Goal: Task Accomplishment & Management: Use online tool/utility

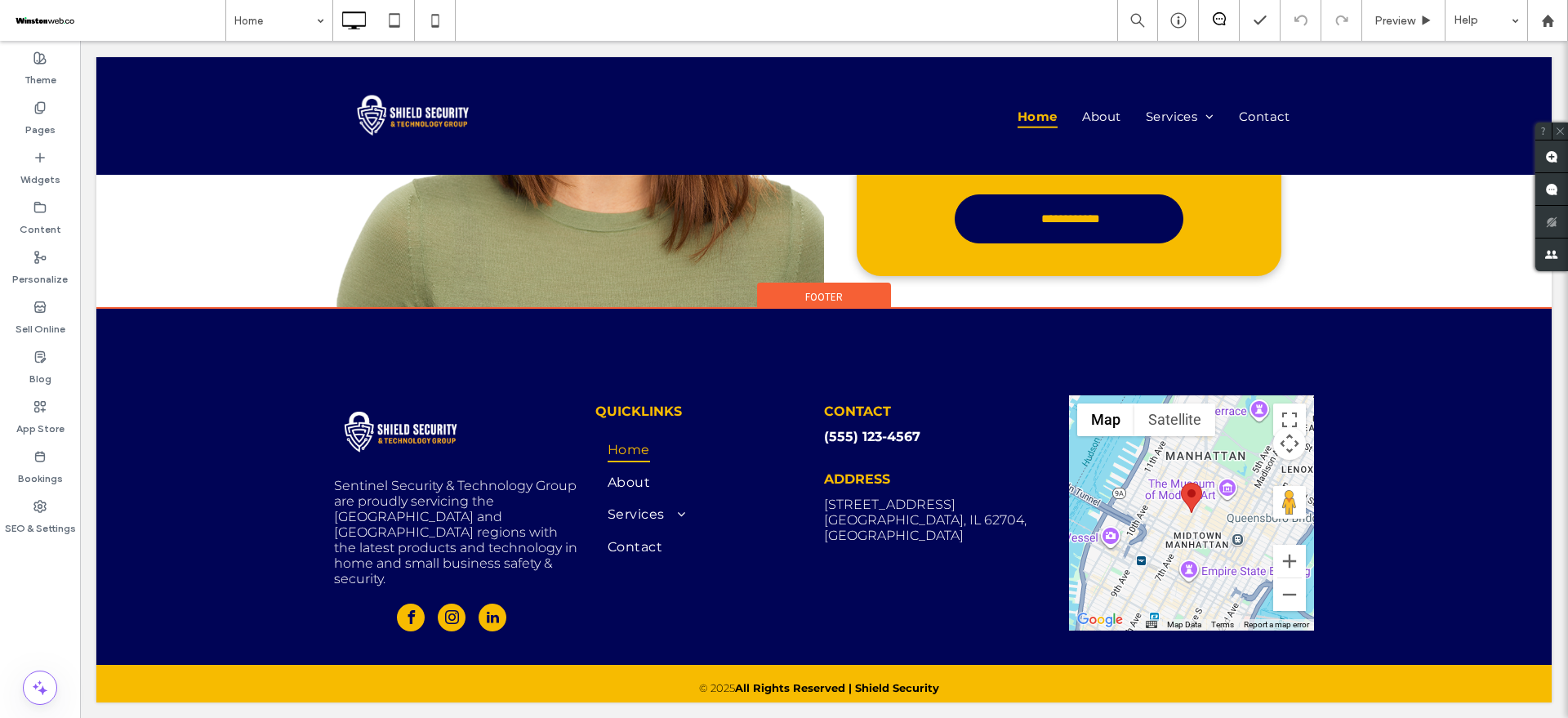
scroll to position [3871, 0]
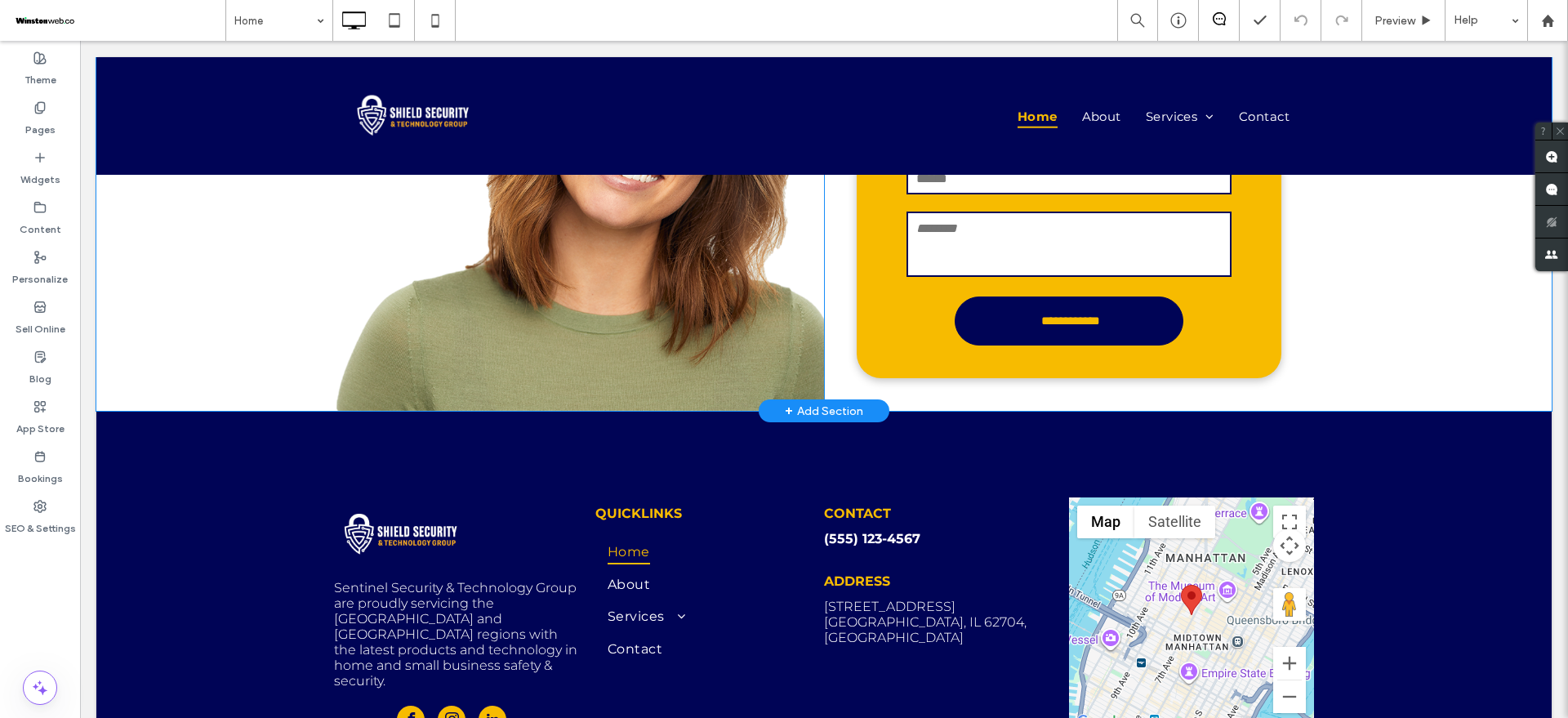
click at [537, 283] on div "Click To Paste" at bounding box center [579, 172] width 490 height 478
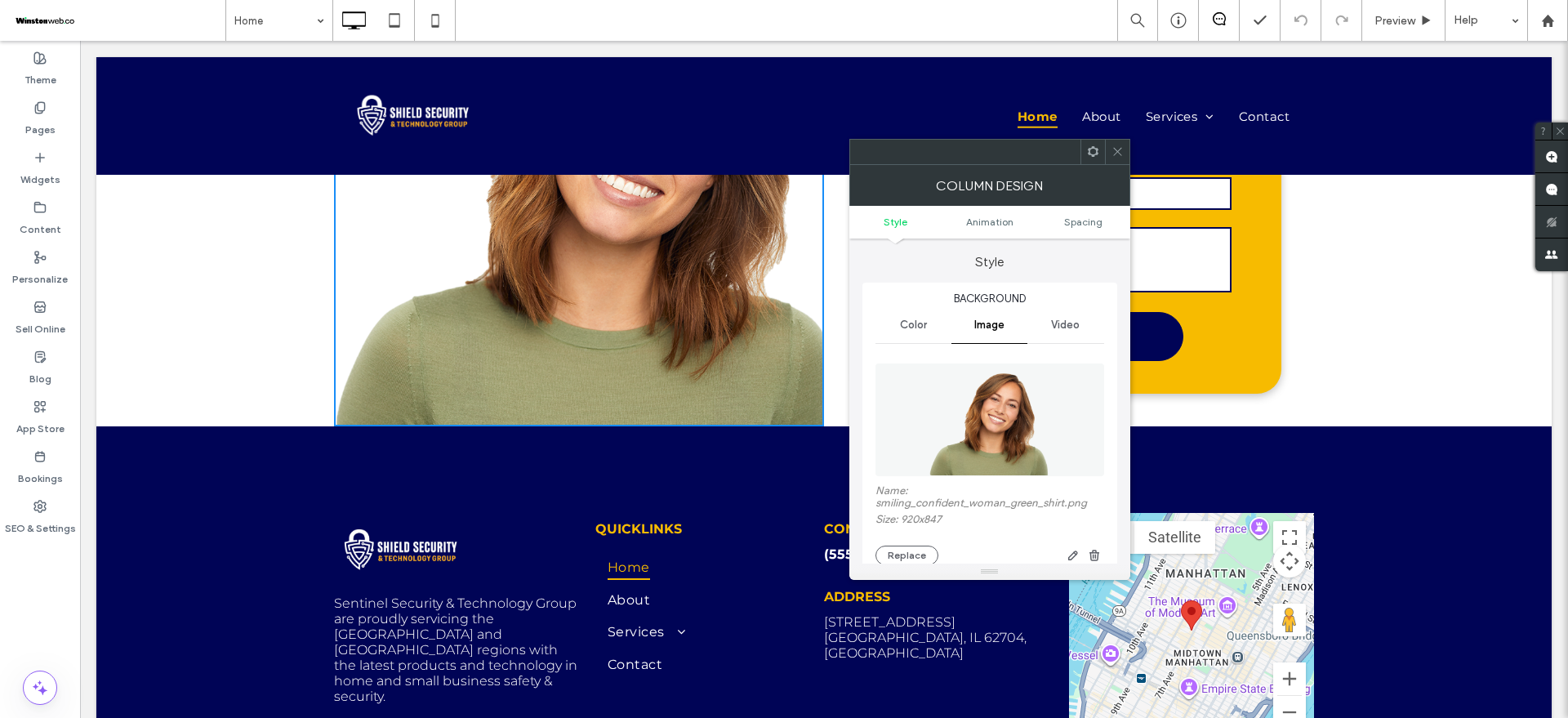
scroll to position [3668, 0]
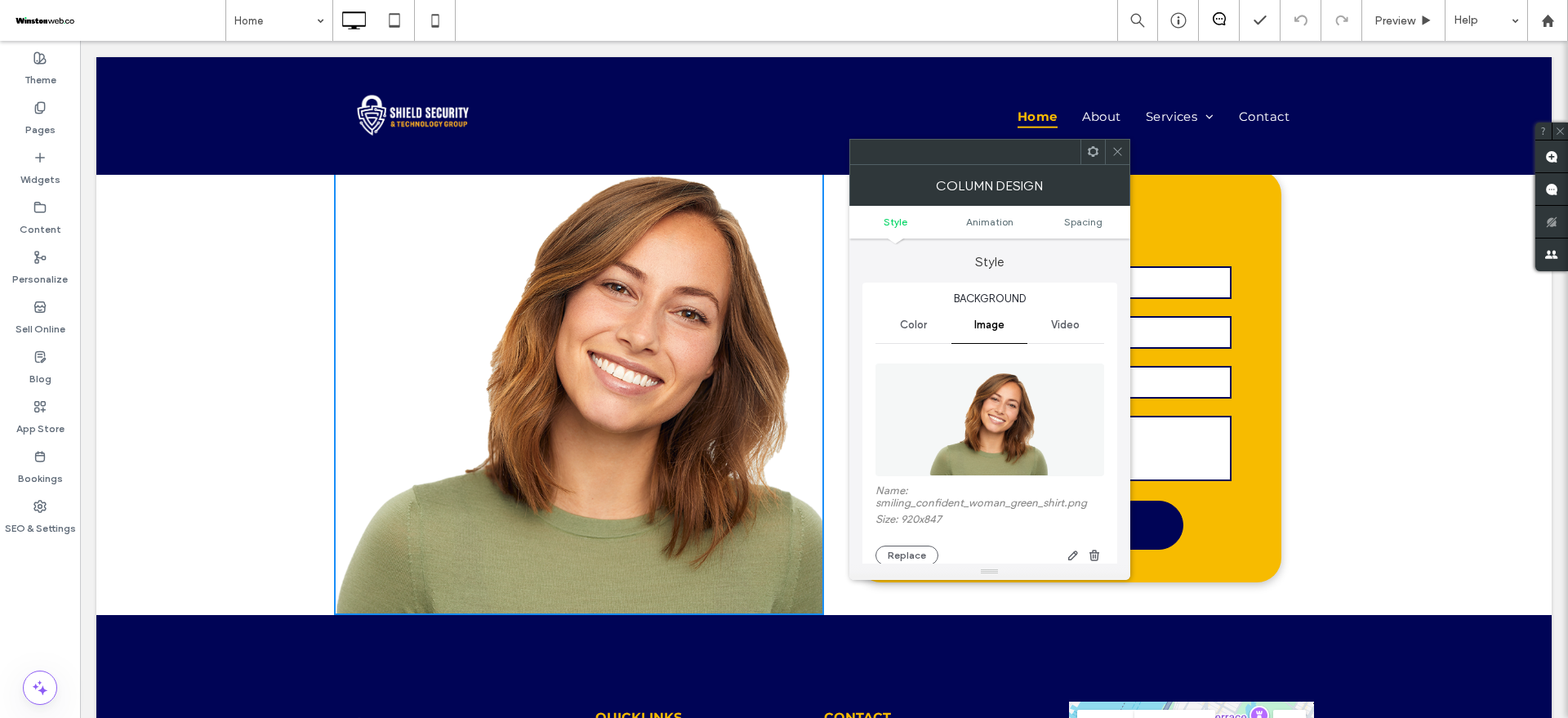
click at [1115, 148] on icon at bounding box center [1117, 151] width 12 height 12
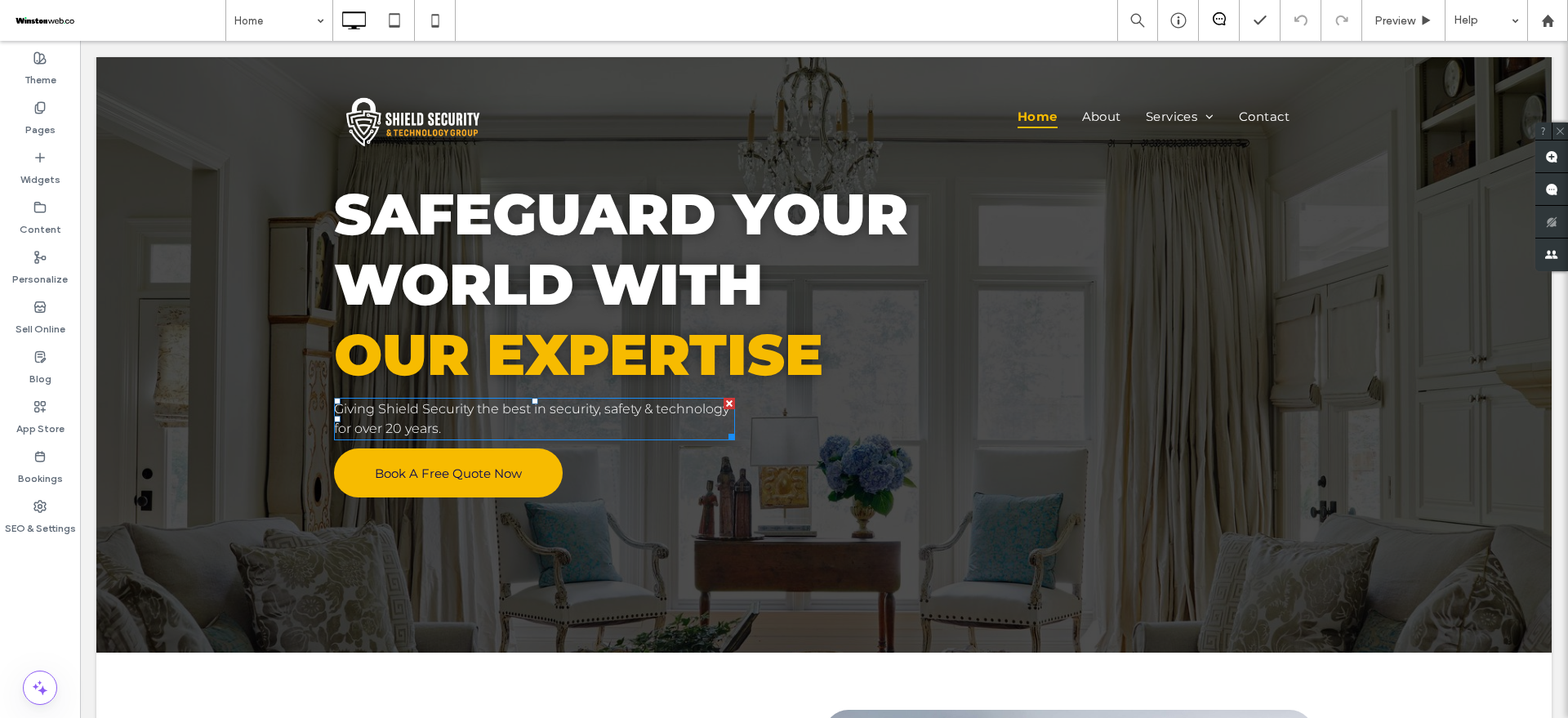
scroll to position [0, 0]
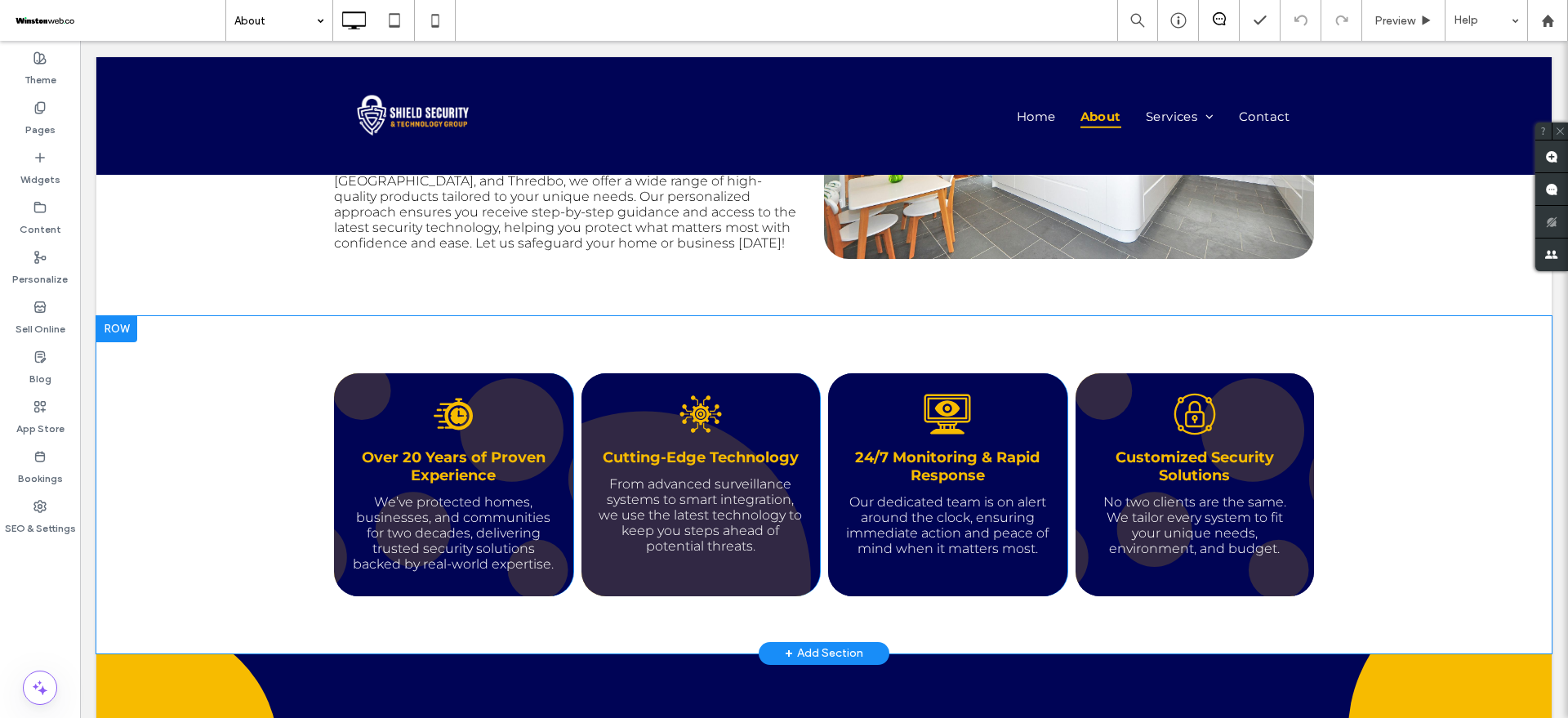
scroll to position [597, 0]
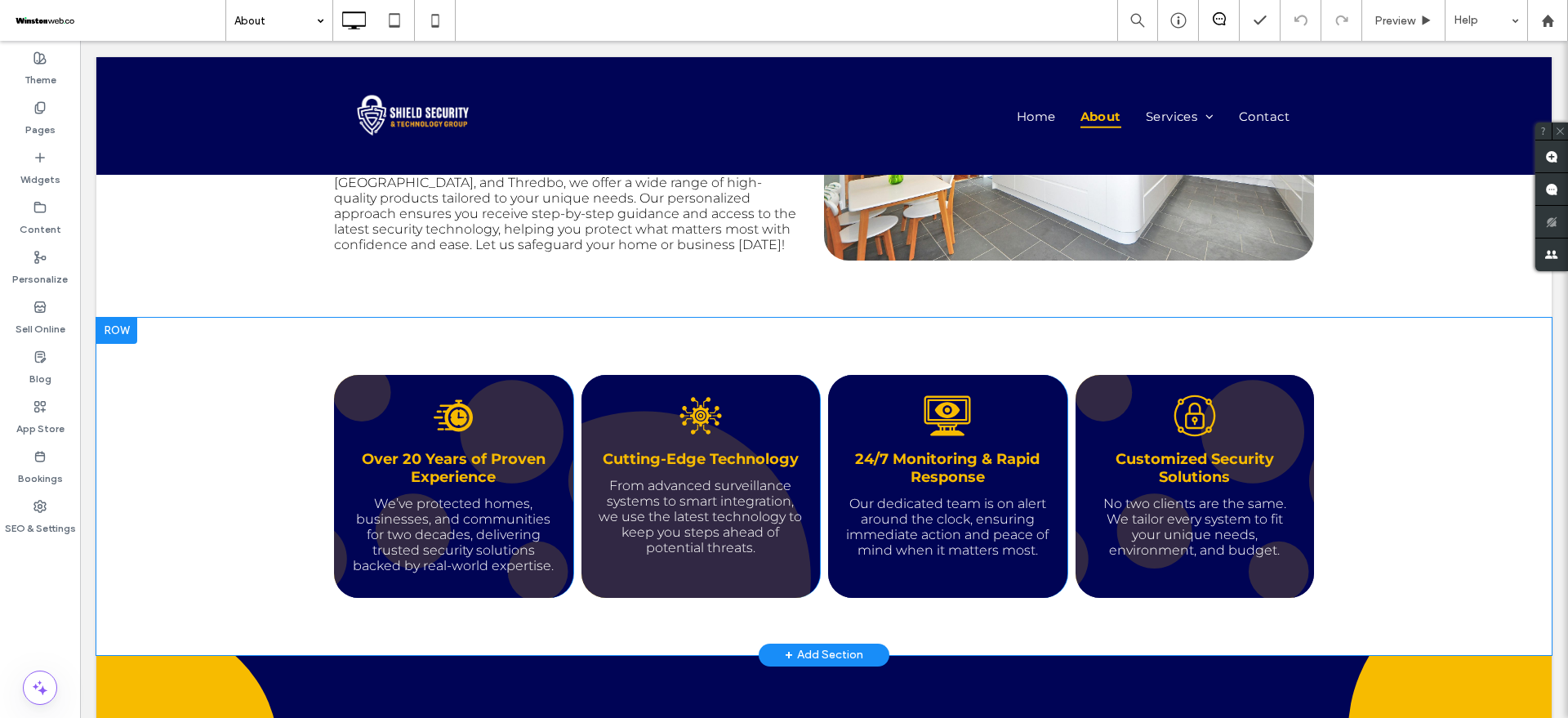
click at [542, 412] on div "Over 20 Years of Proven Experience We’ve protected homes, businesses, and commu…" at bounding box center [453, 486] width 240 height 223
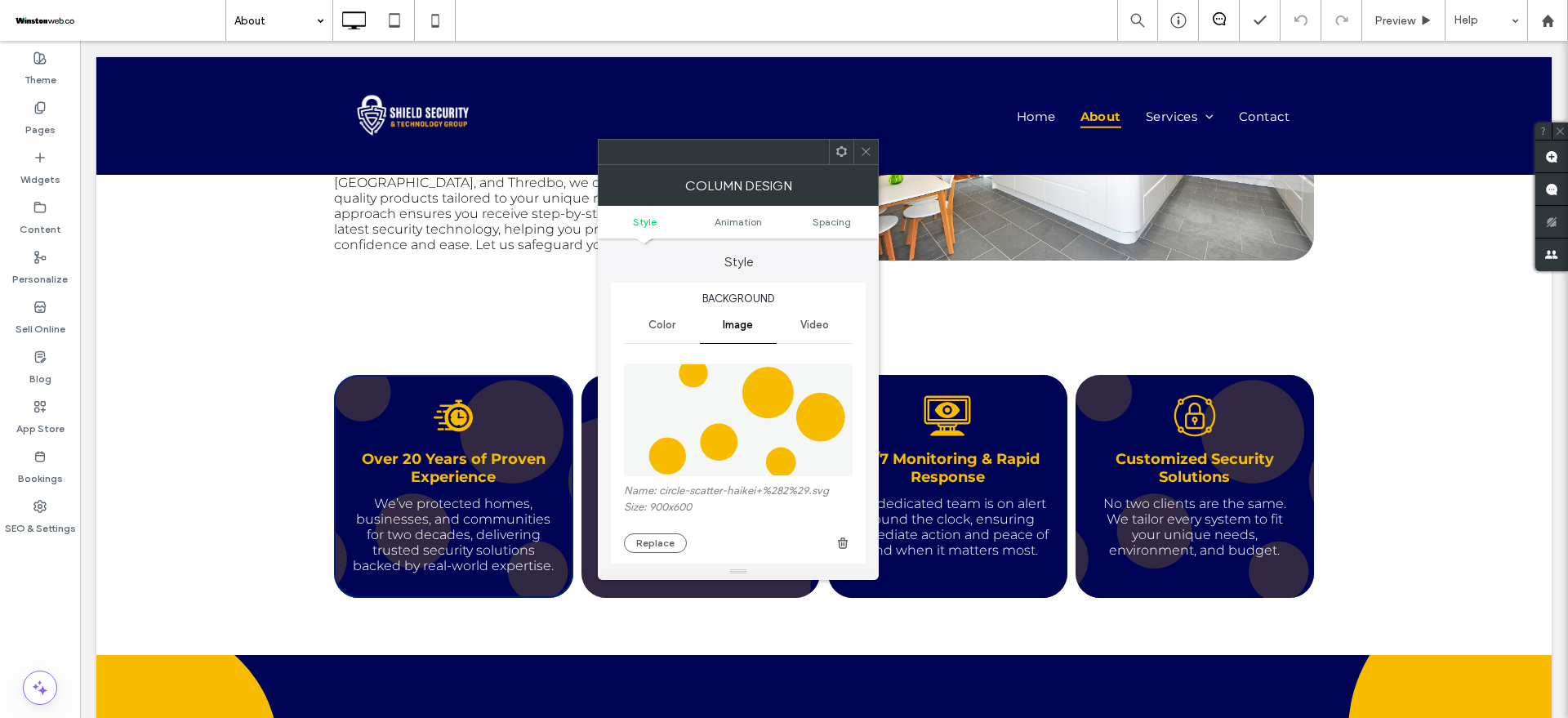
type input "**"
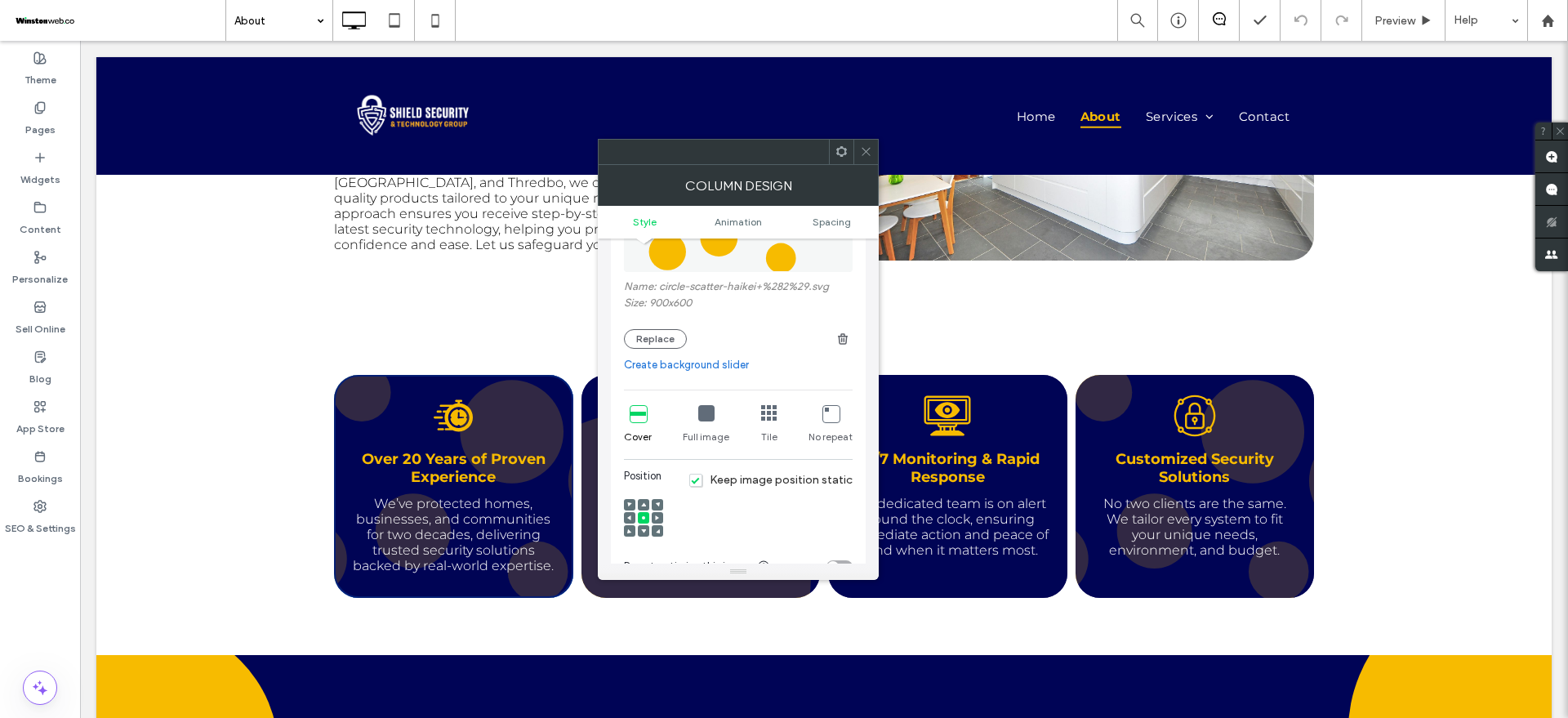
scroll to position [306, 0]
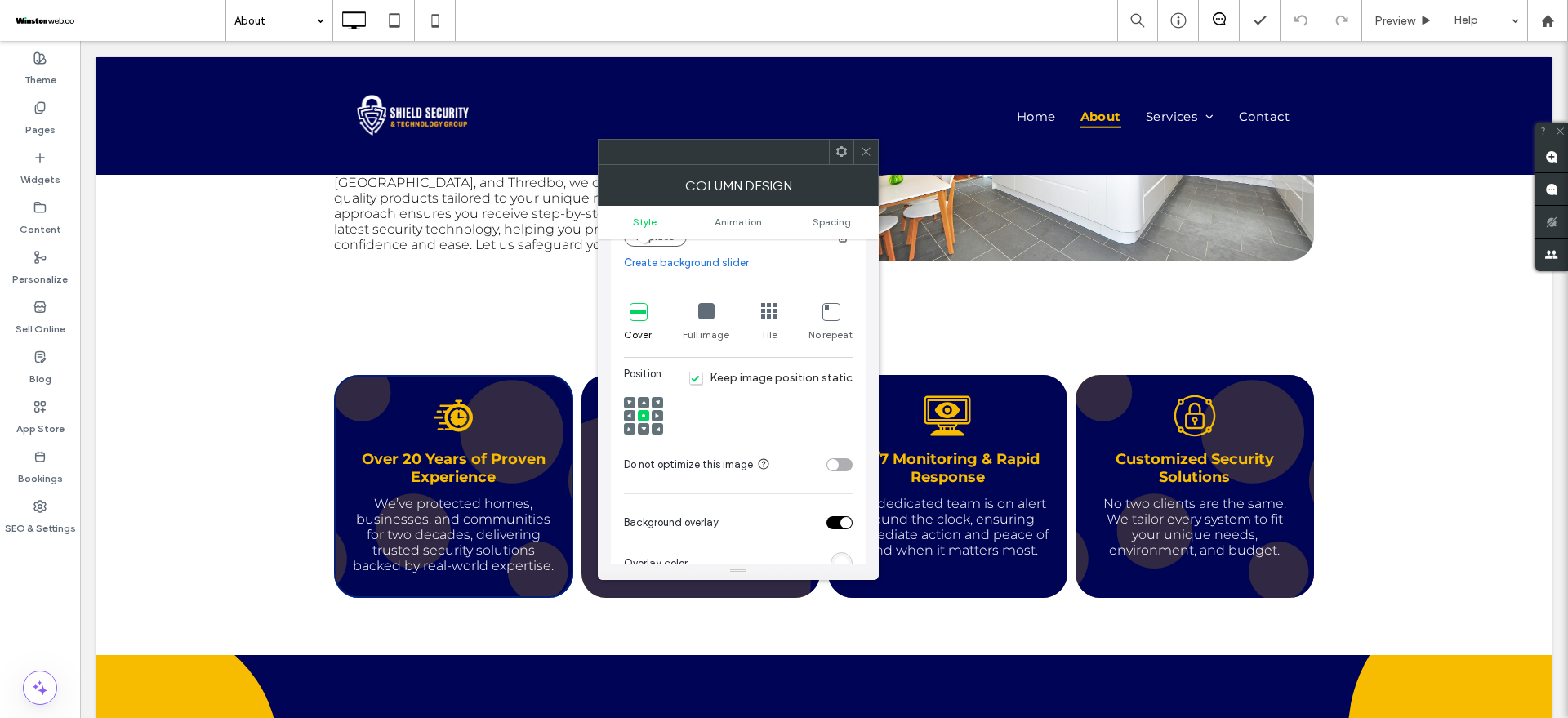
click at [726, 378] on span "Keep image position static" at bounding box center [770, 378] width 163 height 14
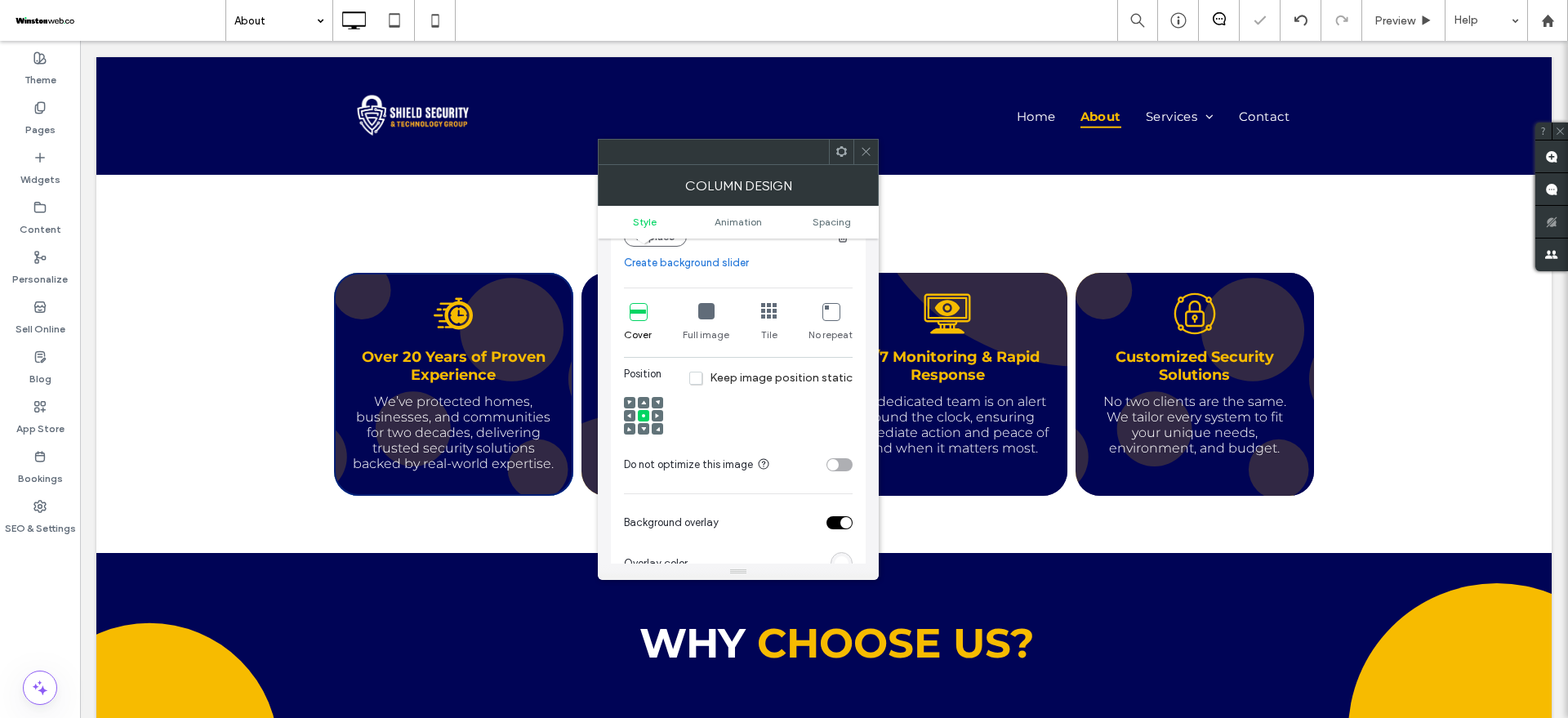
click at [726, 381] on span "Keep image position static" at bounding box center [770, 378] width 163 height 14
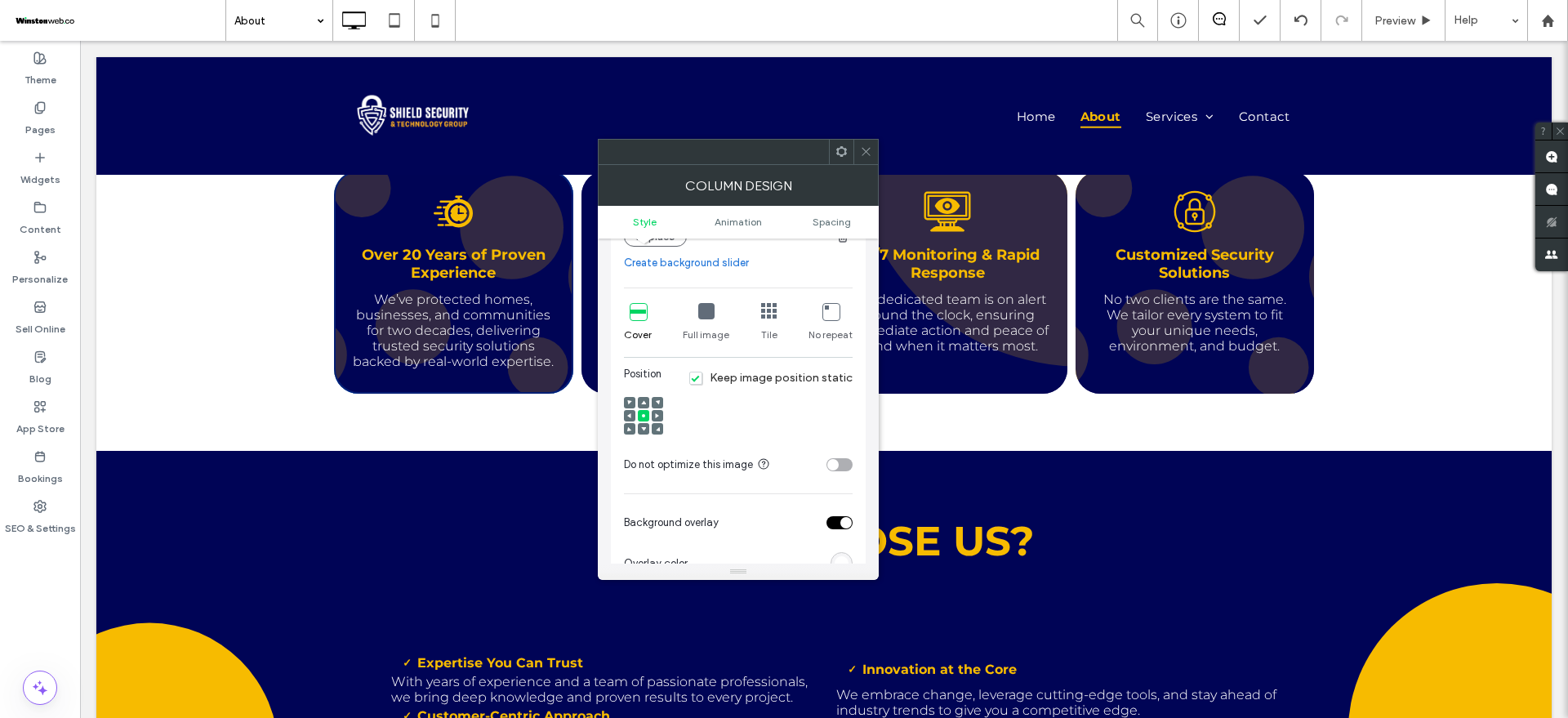
scroll to position [204, 0]
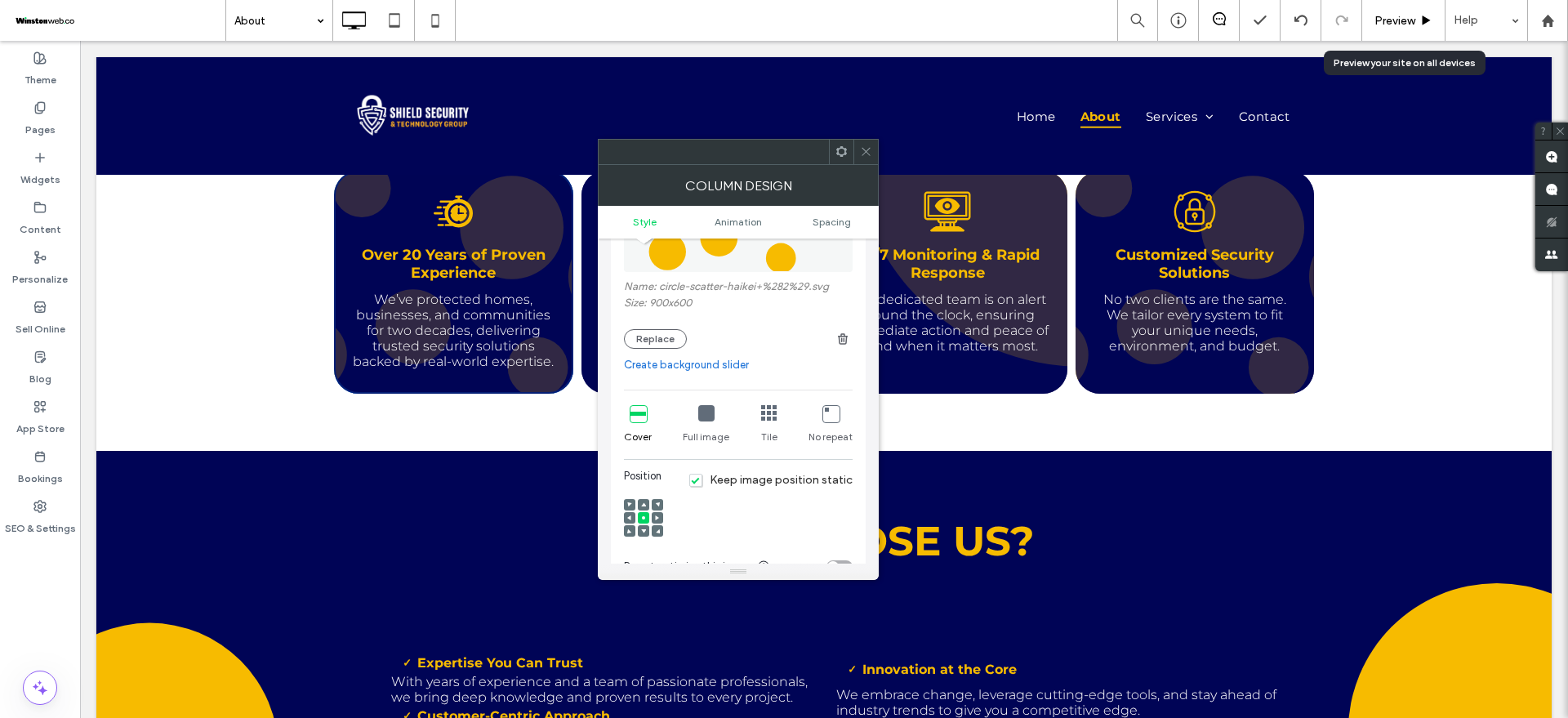
click at [1385, 23] on span "Preview" at bounding box center [1395, 21] width 41 height 14
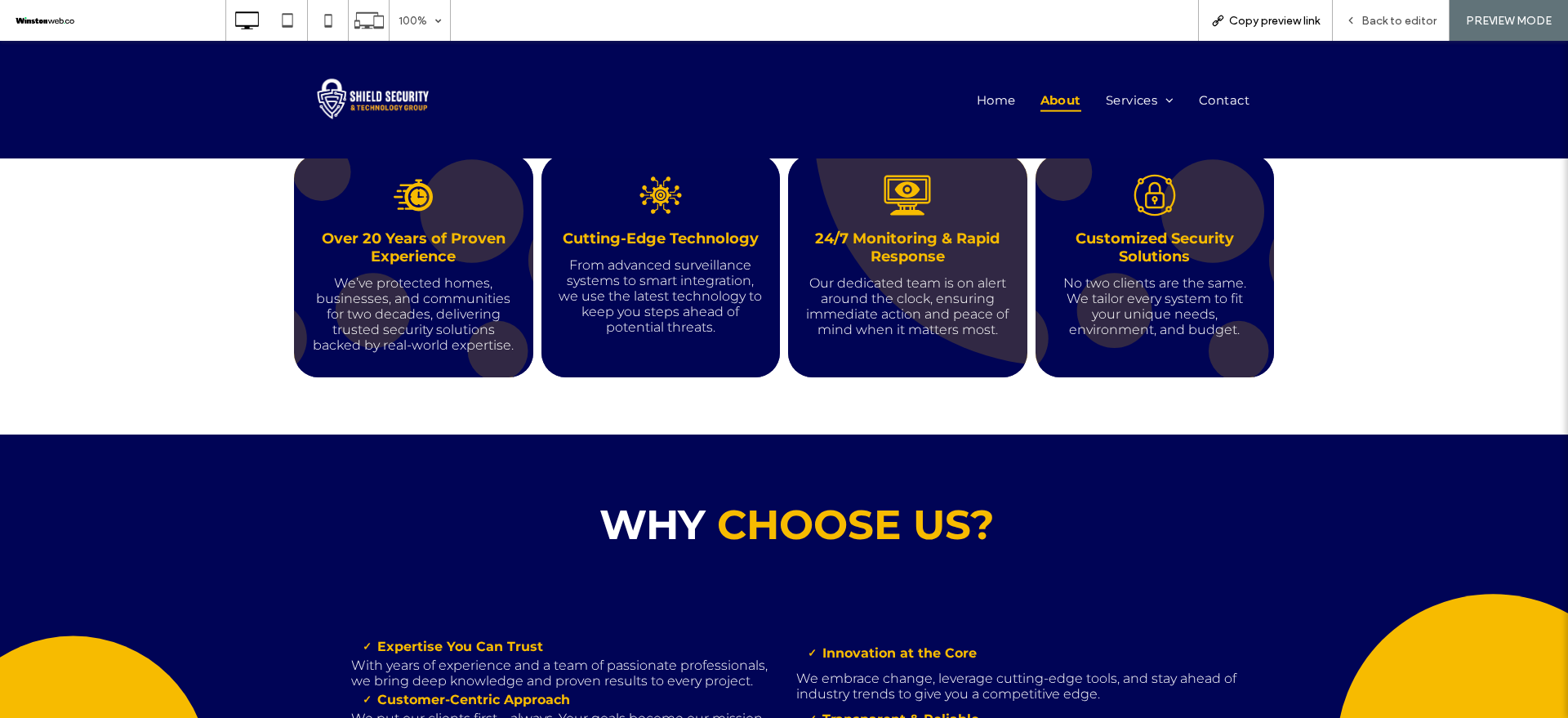
click at [1266, 19] on span "Copy preview link" at bounding box center [1274, 21] width 91 height 14
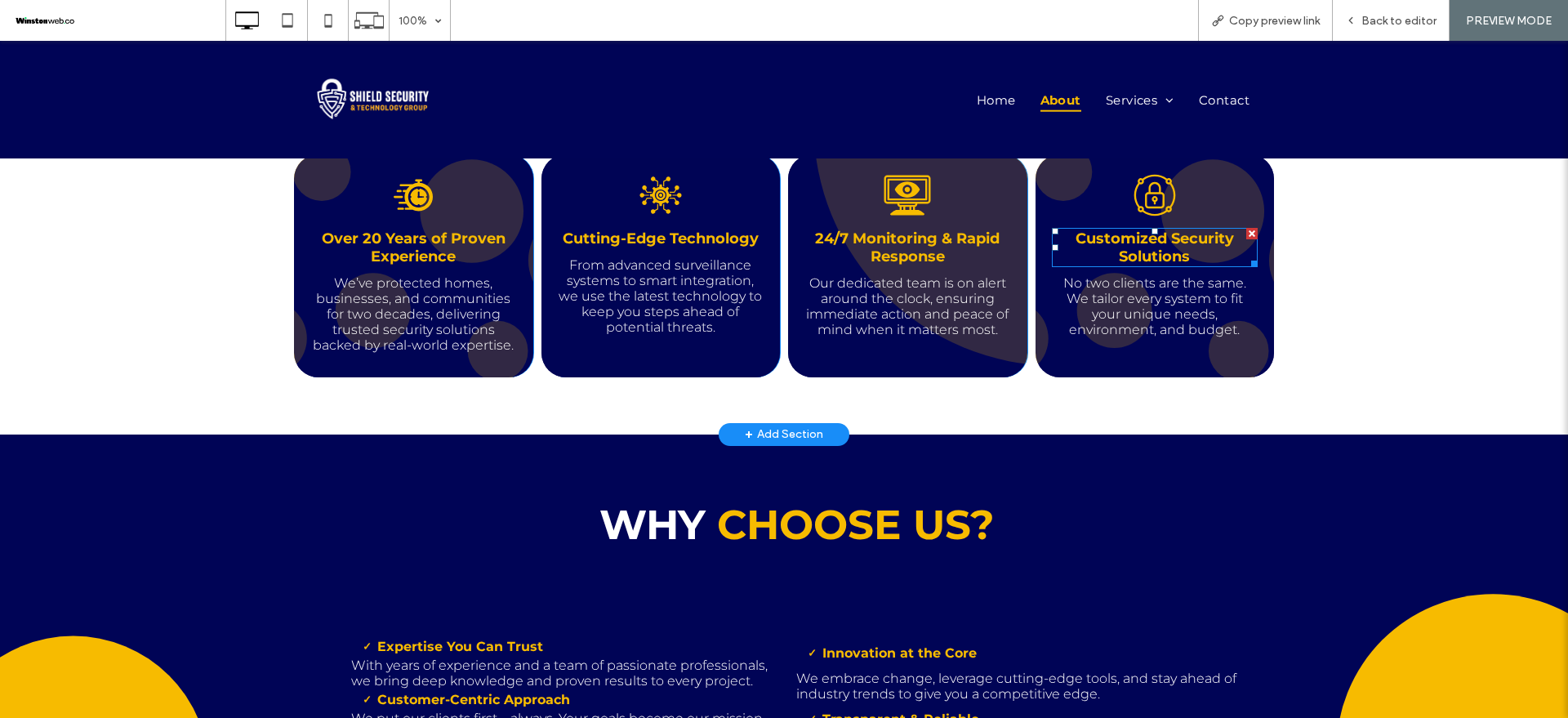
click at [1052, 228] on div "Customized Security Solutions" at bounding box center [1155, 248] width 207 height 39
click at [1042, 219] on div "Customized Security Solutions No two clients are the same. We tailor every syst…" at bounding box center [1155, 265] width 240 height 223
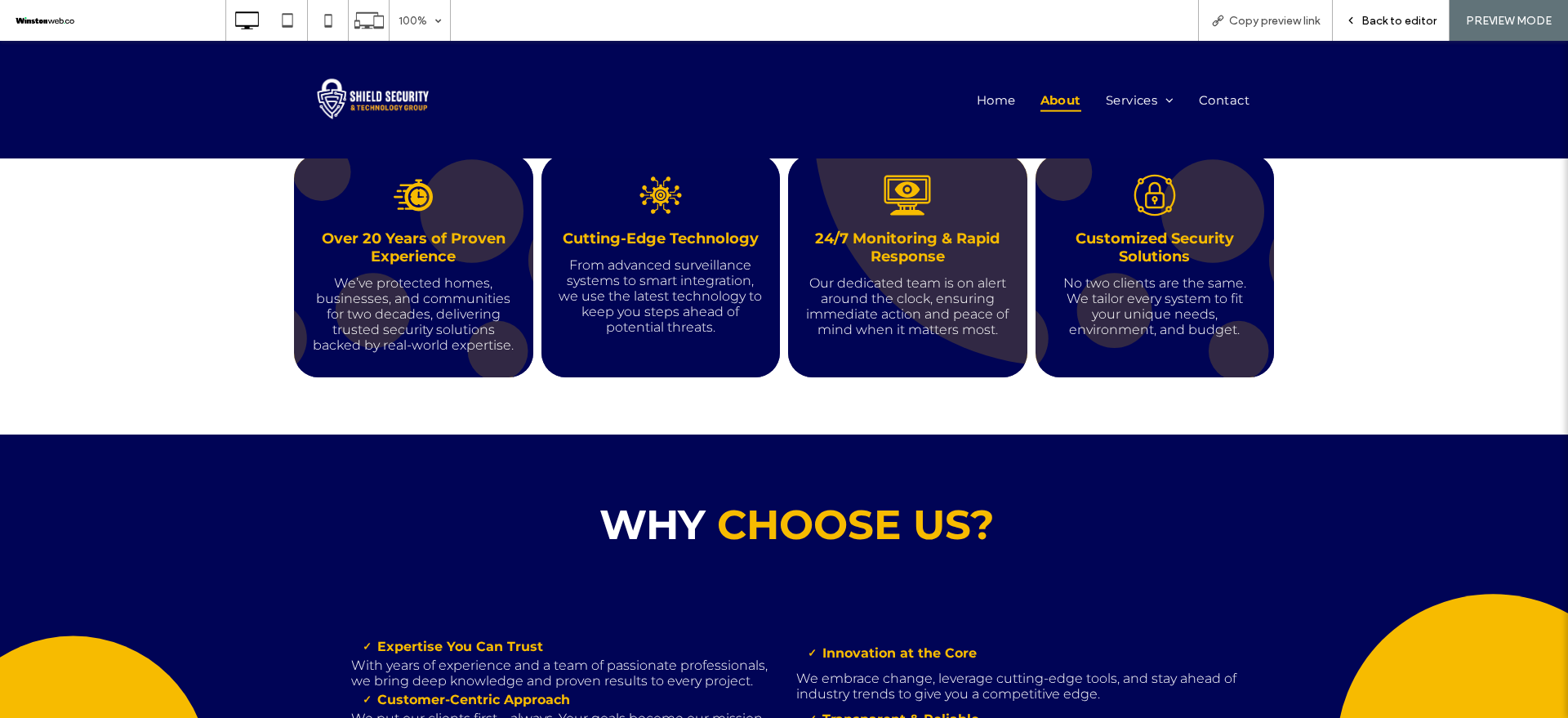
drag, startPoint x: 1361, startPoint y: 24, endPoint x: 1254, endPoint y: 40, distance: 108.2
click at [1361, 24] on div "Back to editor" at bounding box center [1391, 21] width 116 height 14
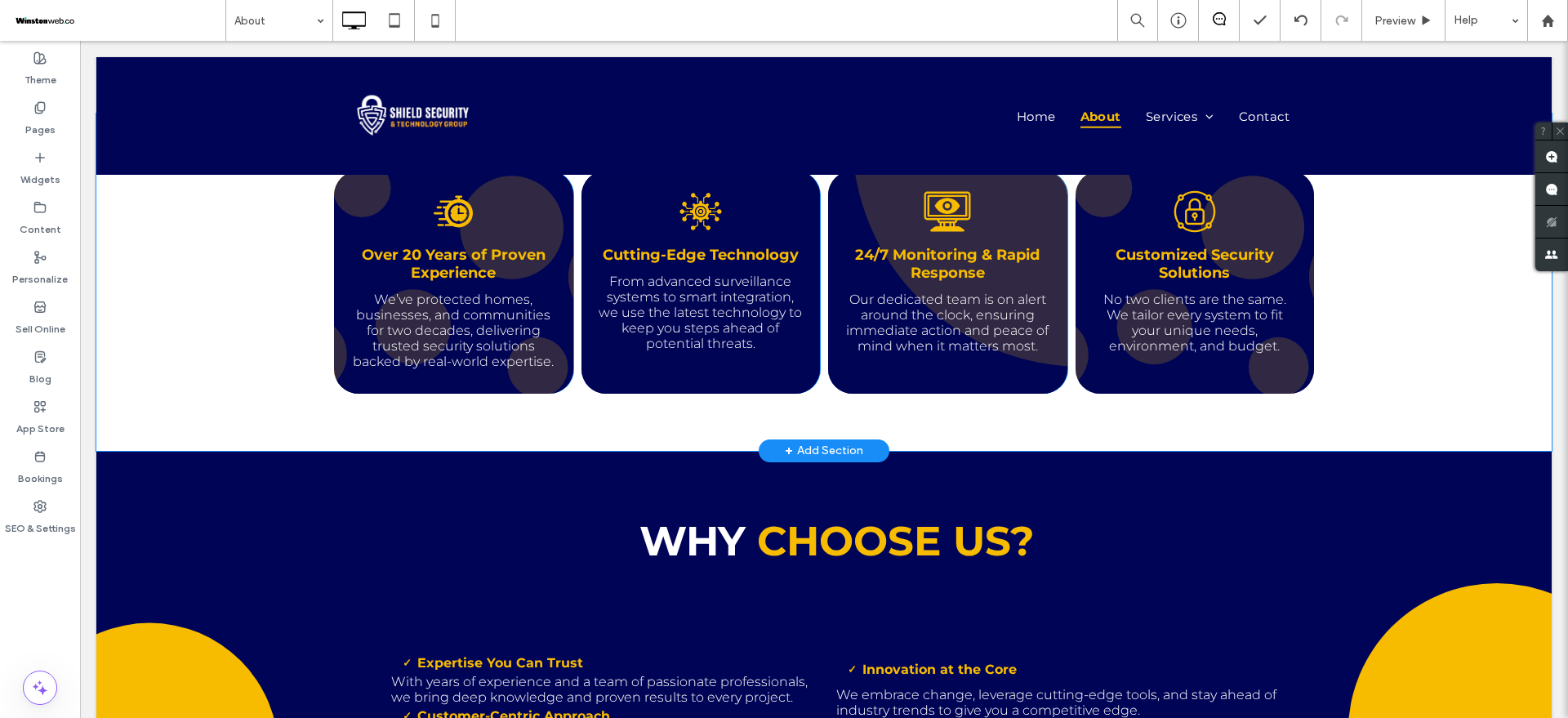
click at [1076, 227] on div "Customized Security Solutions No two clients are the same. We tailor every syst…" at bounding box center [1195, 282] width 240 height 223
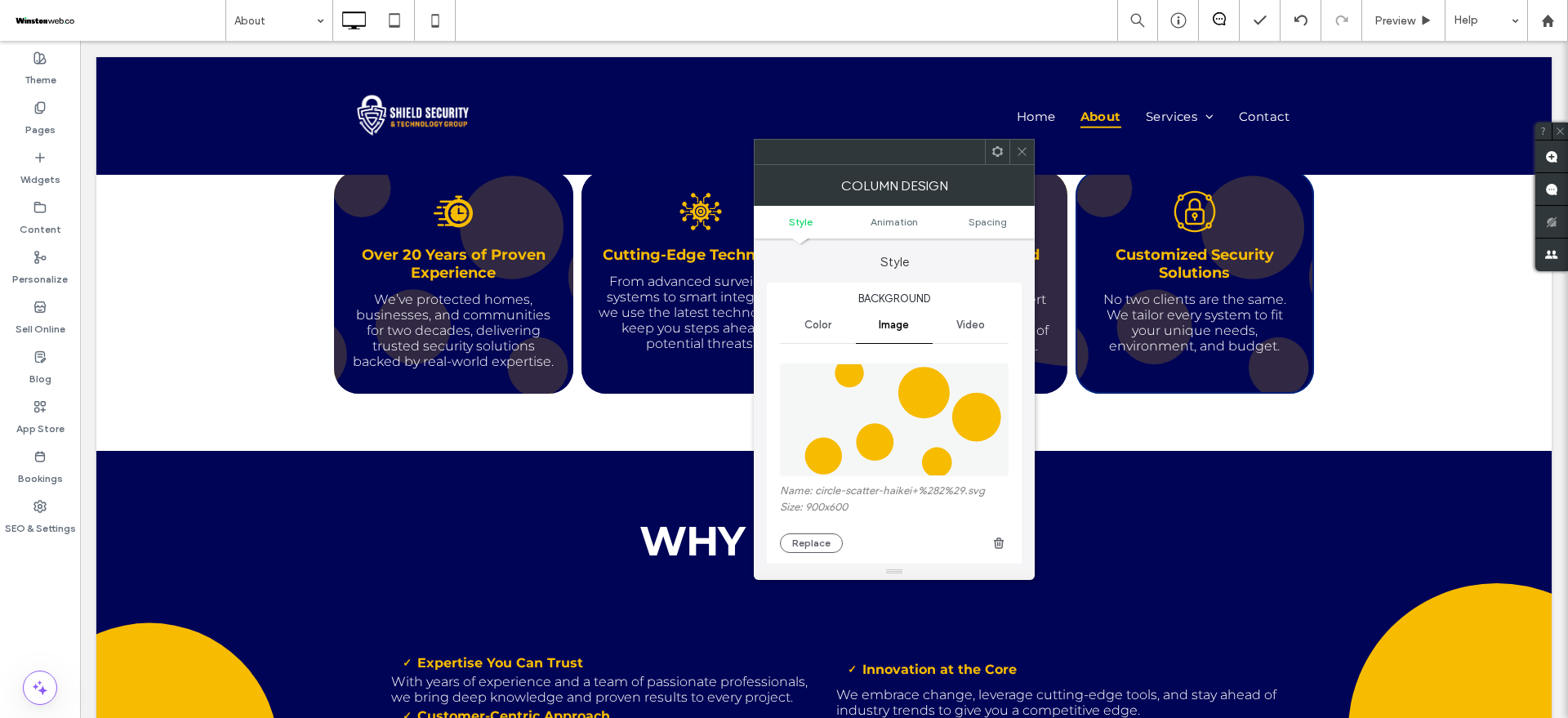
type input "**"
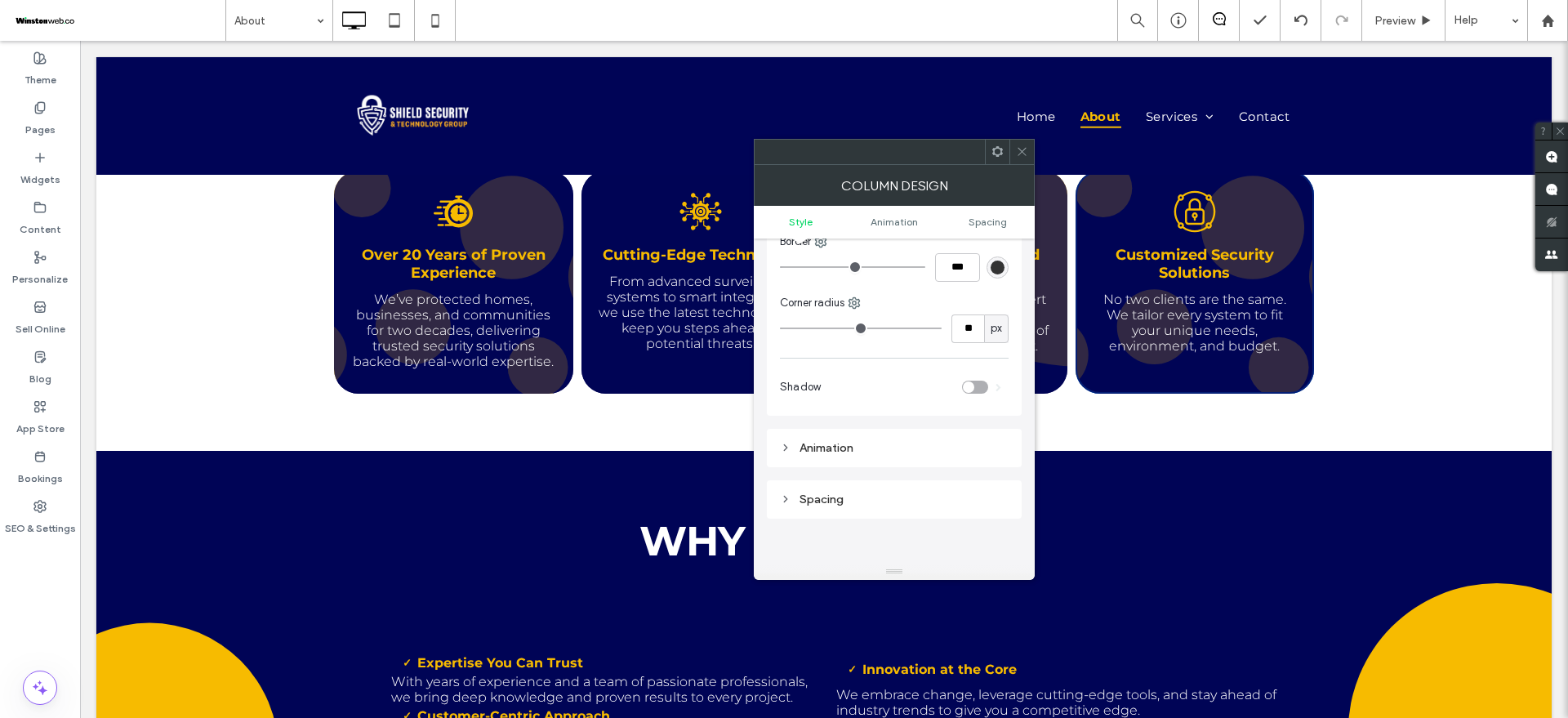
scroll to position [919, 0]
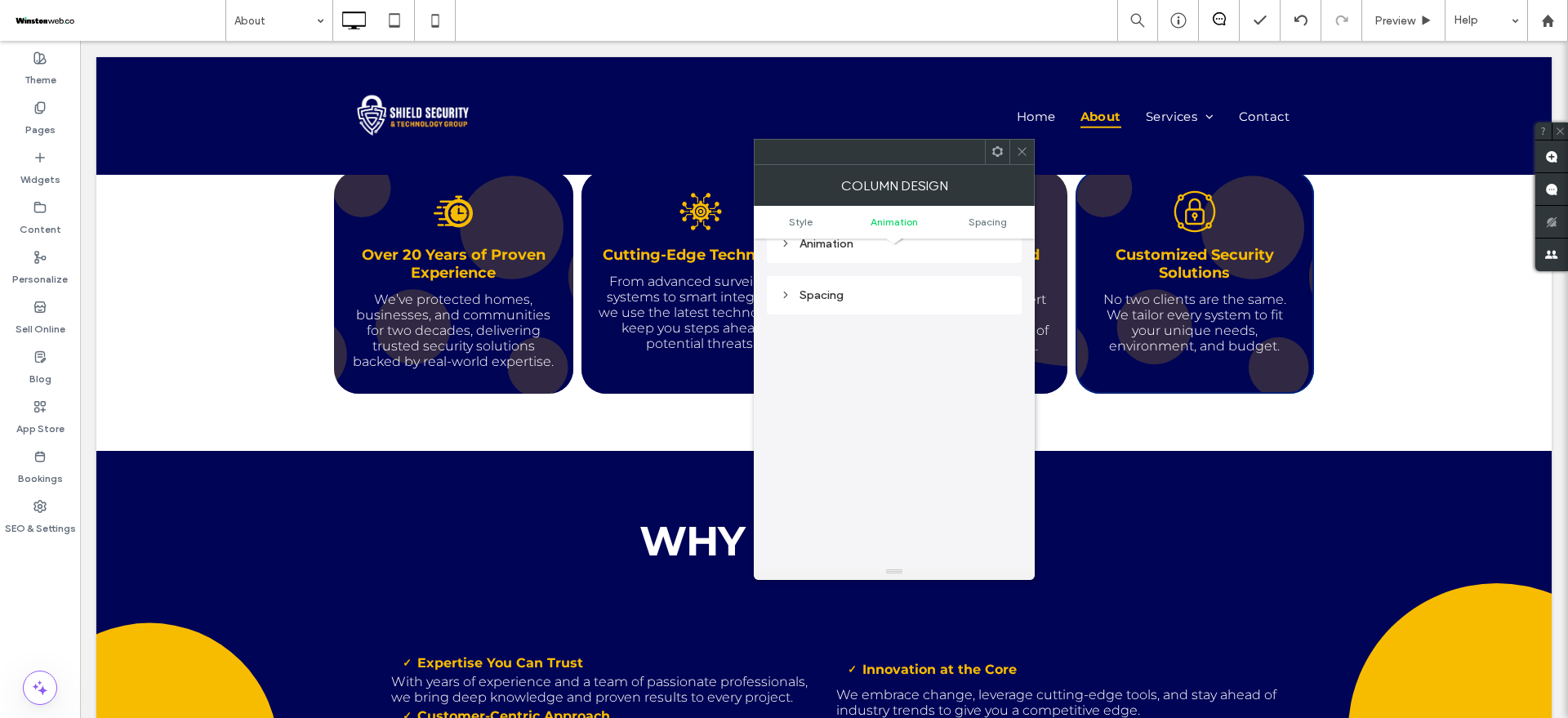
click at [917, 290] on div "Spacing" at bounding box center [894, 296] width 229 height 14
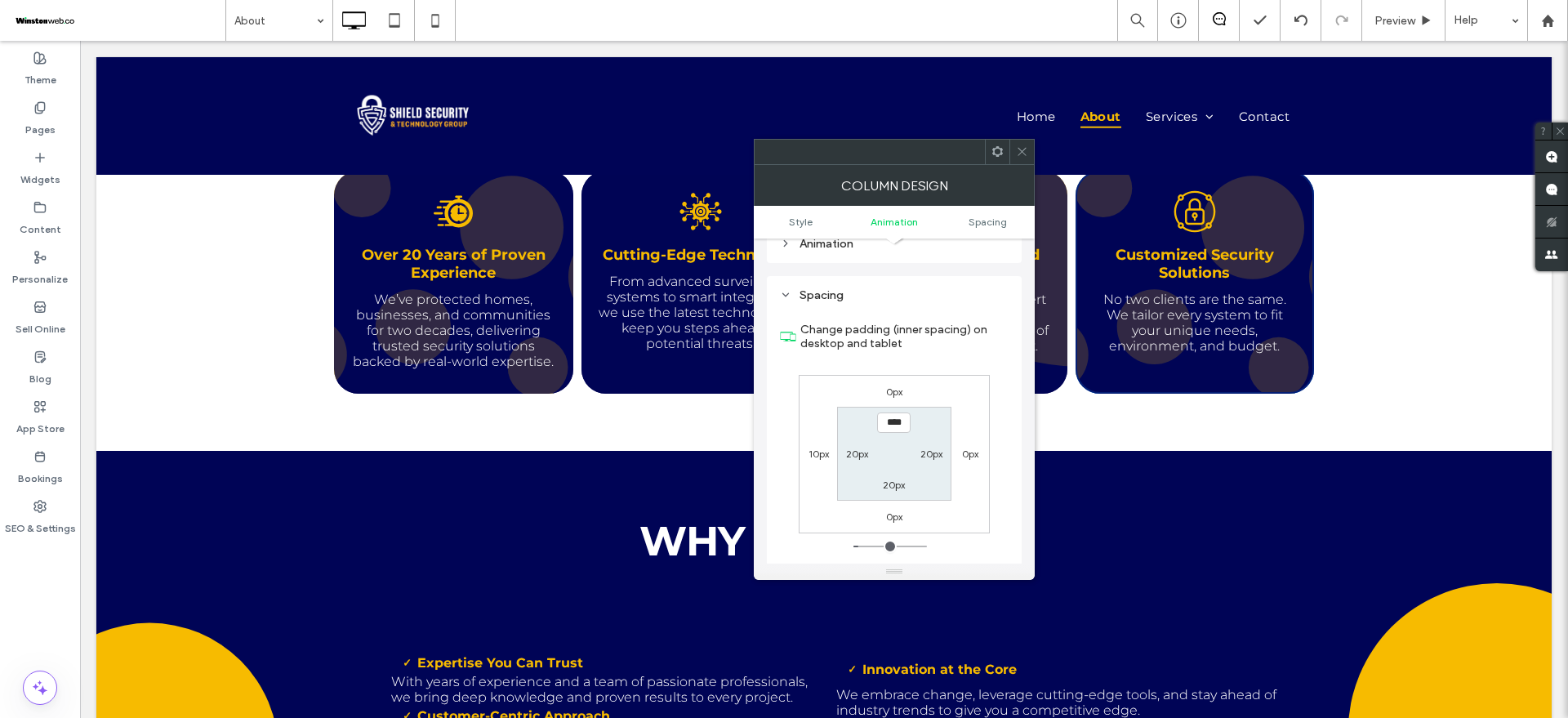
click at [922, 251] on div "Animation" at bounding box center [894, 243] width 229 height 22
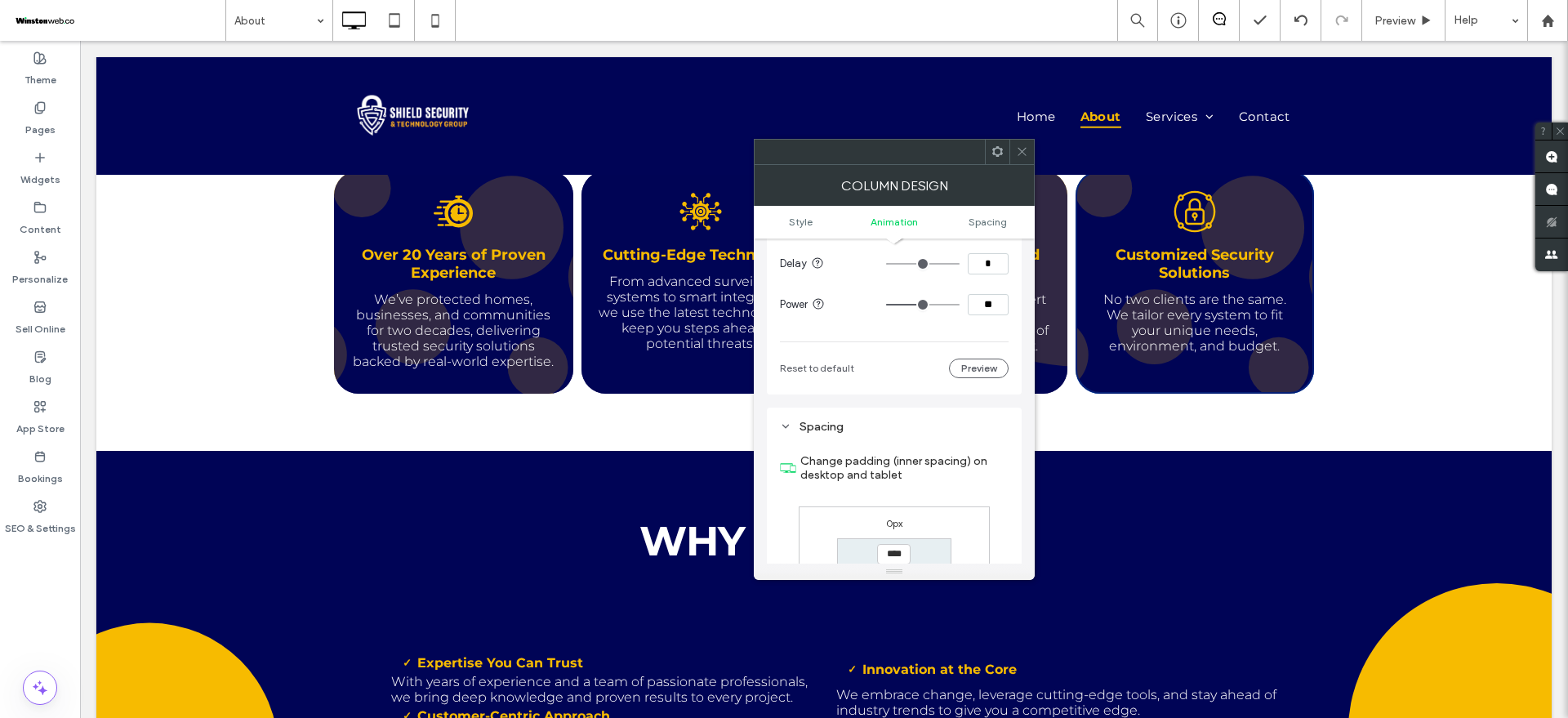
scroll to position [1226, 0]
click at [1015, 159] on div at bounding box center [1022, 152] width 25 height 25
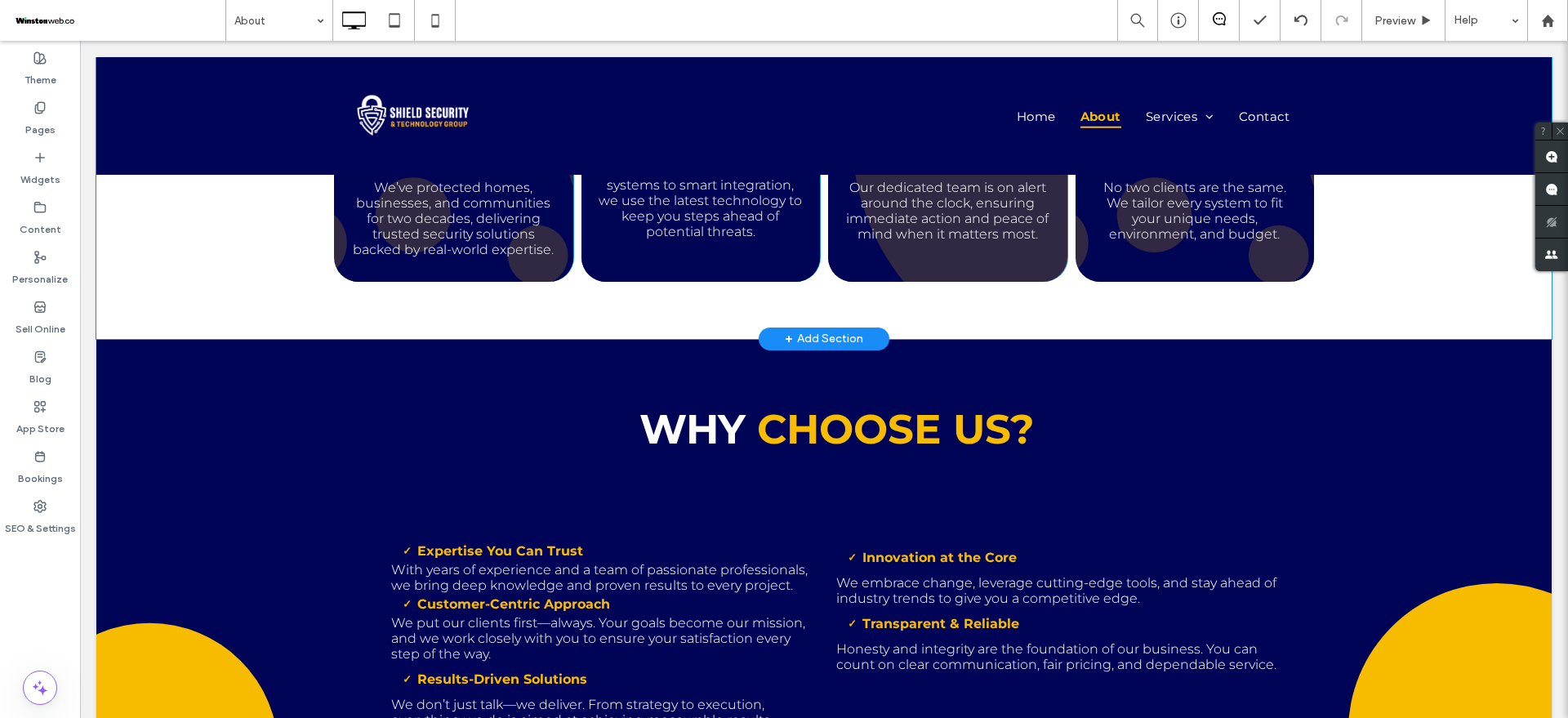
scroll to position [801, 0]
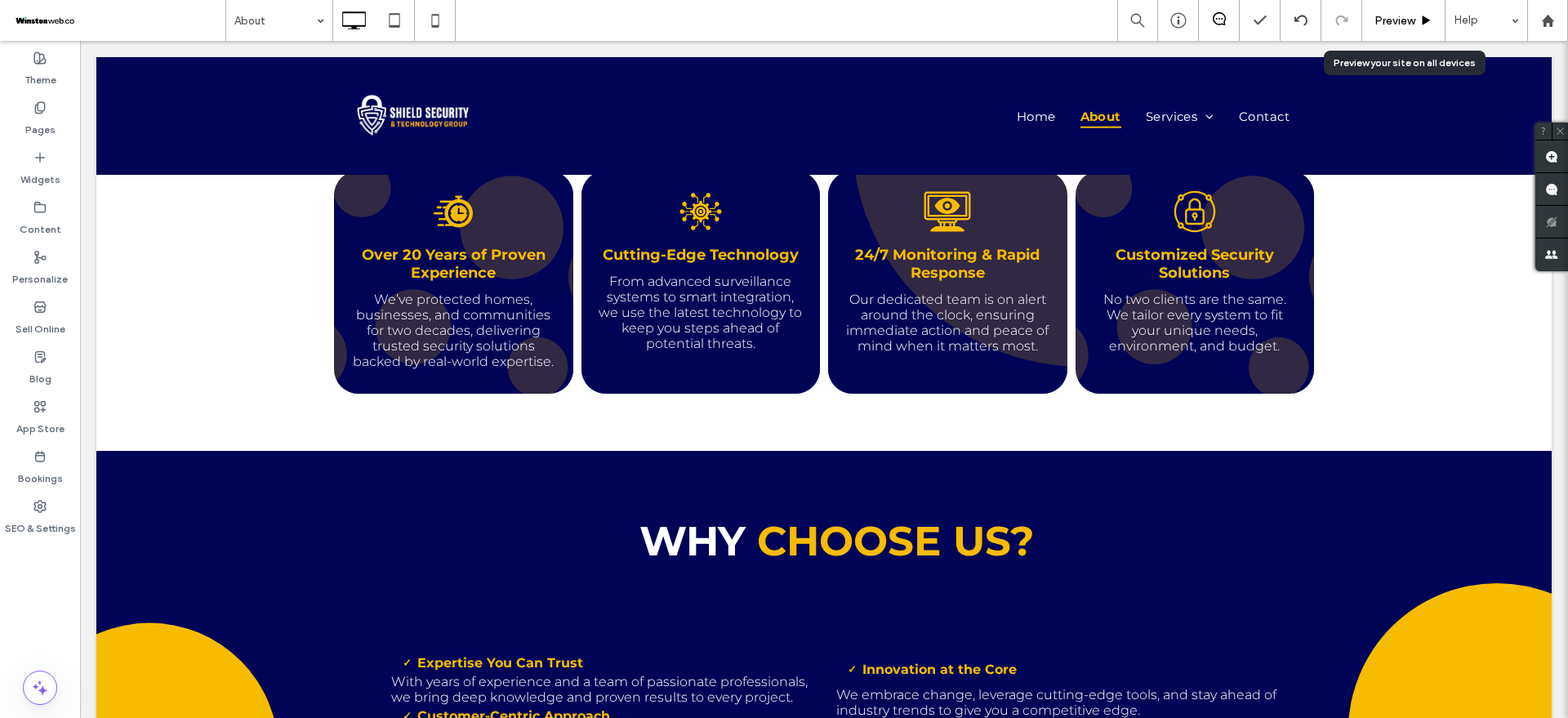
click at [1385, 26] on span "Preview" at bounding box center [1395, 21] width 41 height 14
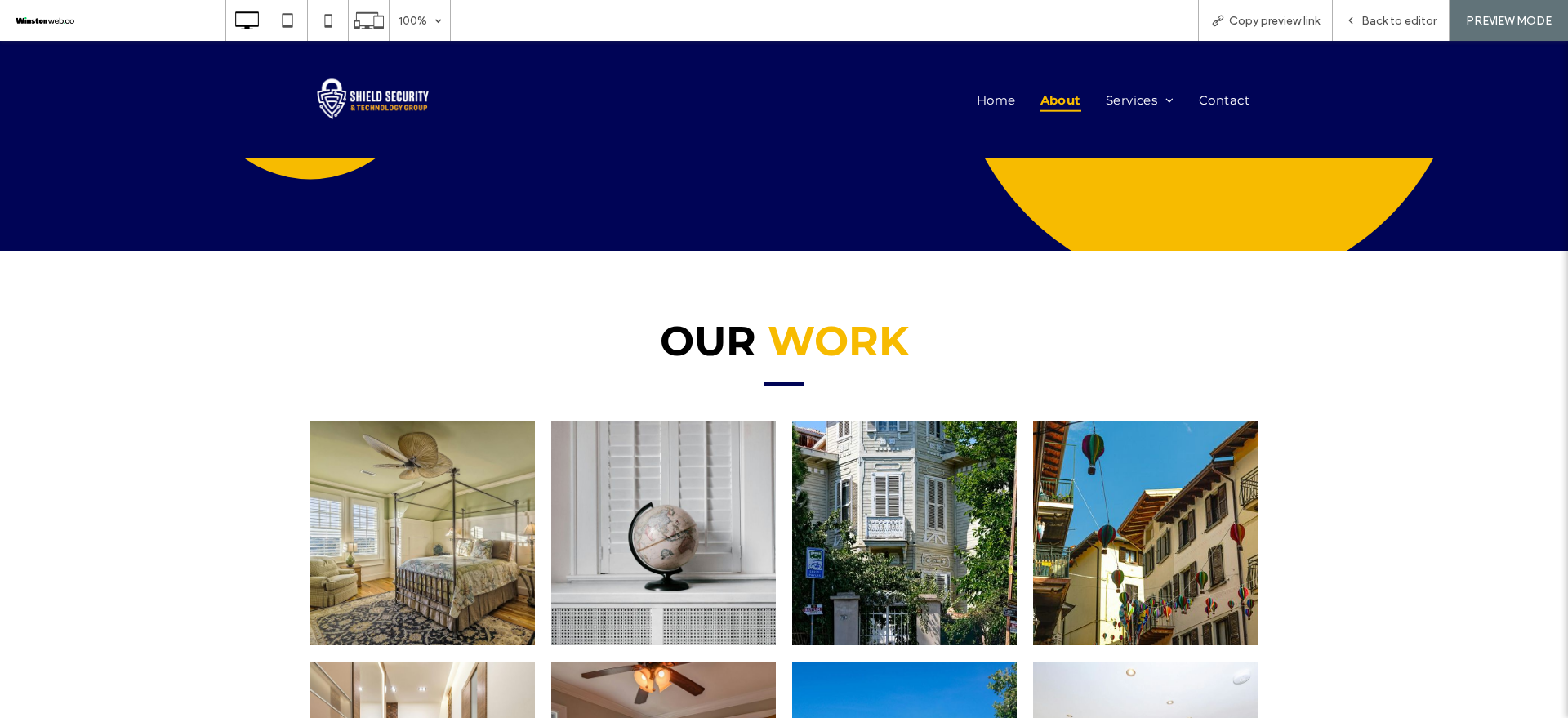
scroll to position [1494, 0]
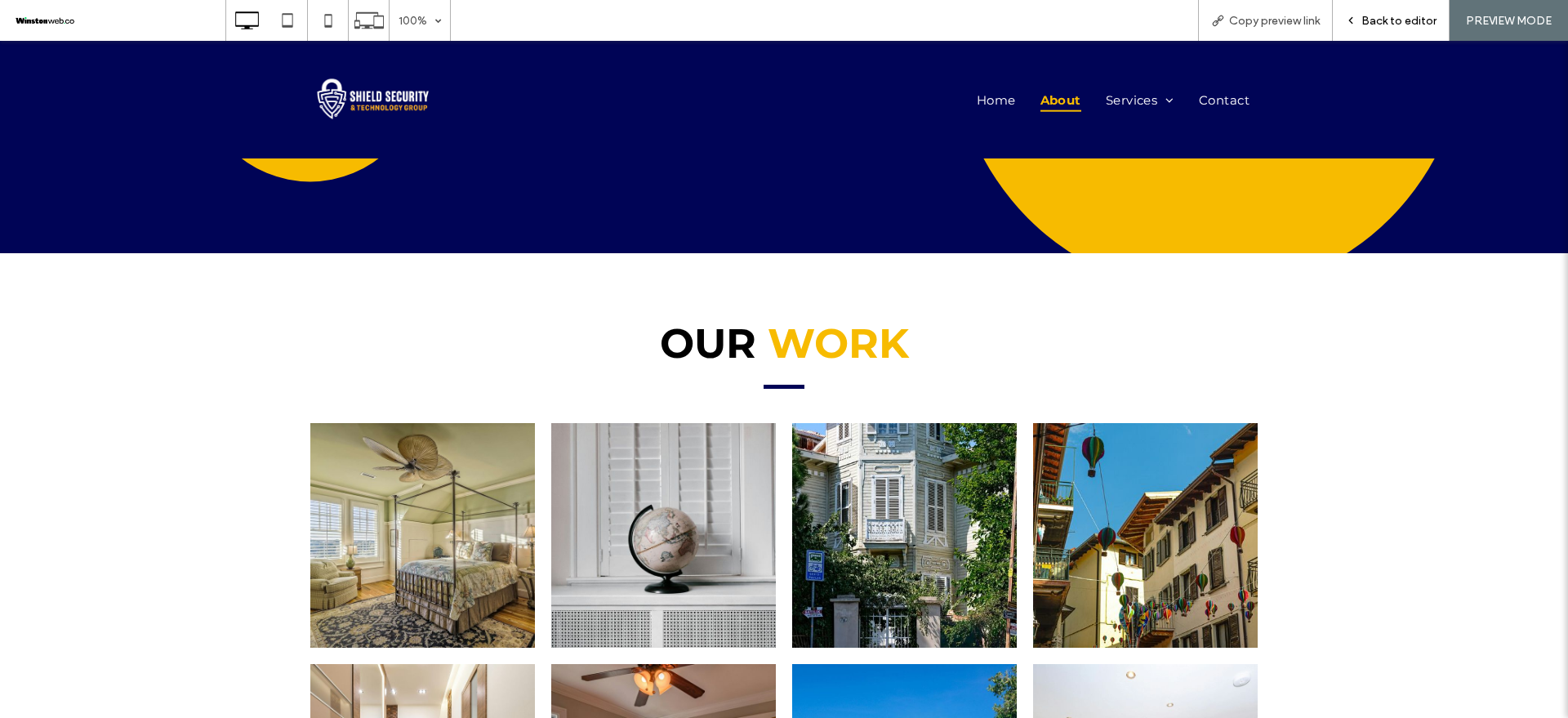
click at [1377, 22] on span "Back to editor" at bounding box center [1399, 21] width 75 height 14
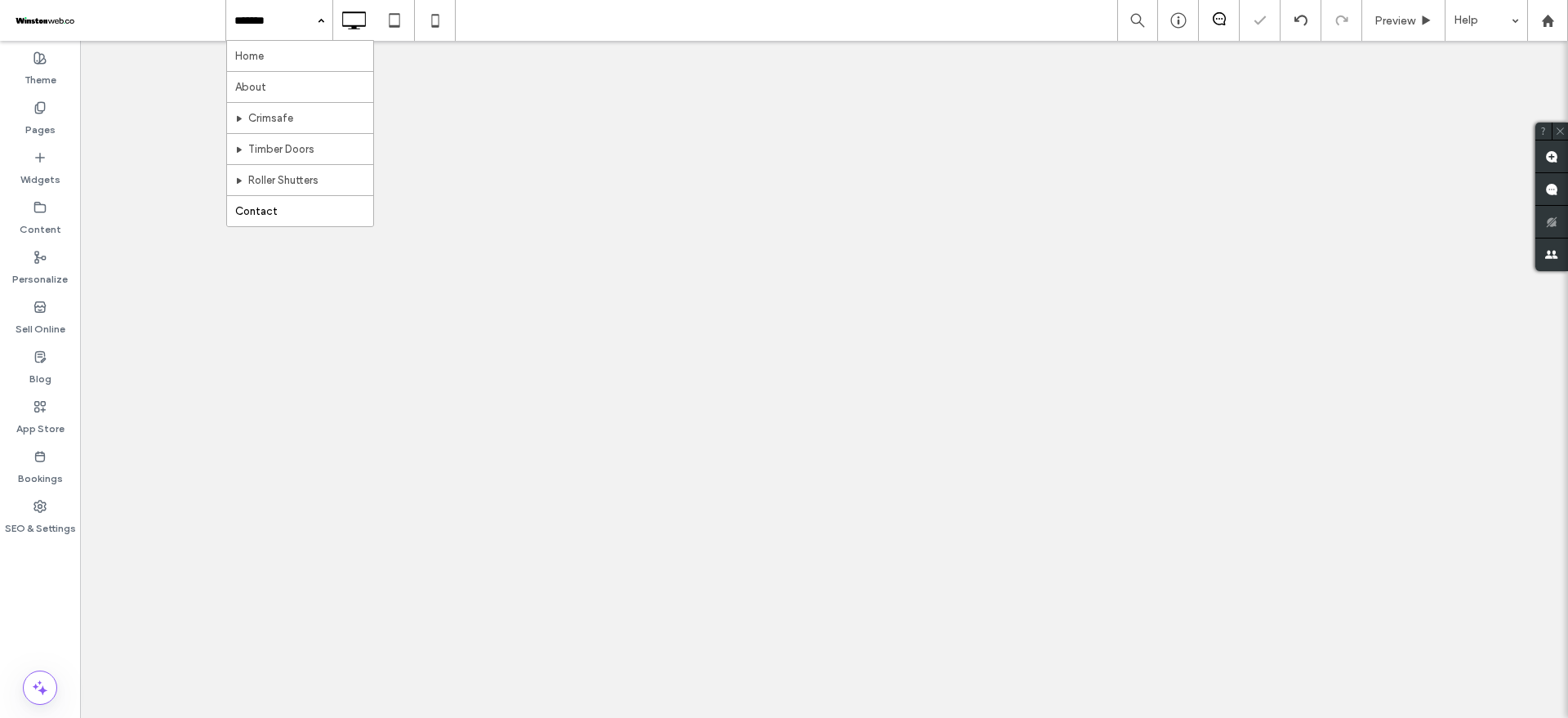
click at [287, 17] on input at bounding box center [275, 20] width 82 height 41
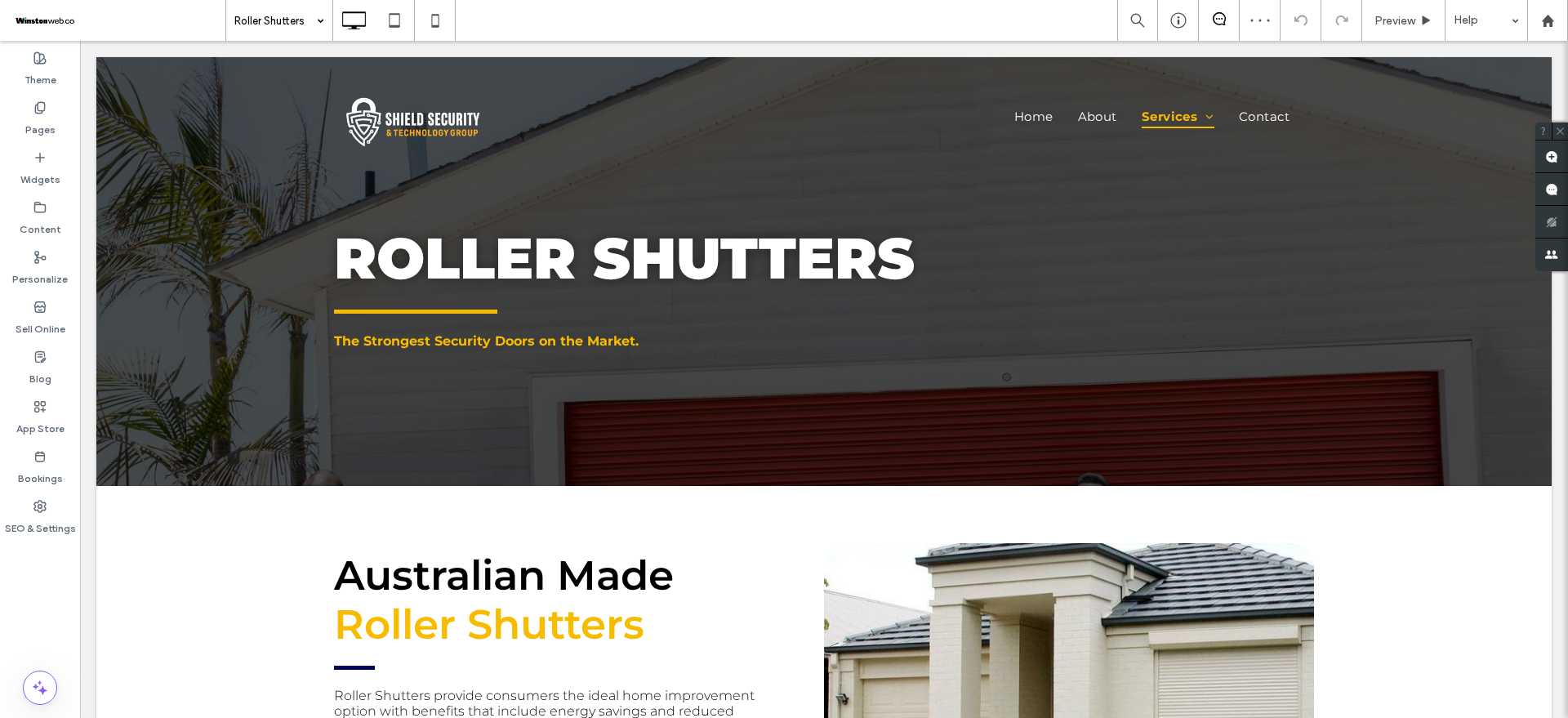
click at [276, 25] on input at bounding box center [275, 20] width 82 height 41
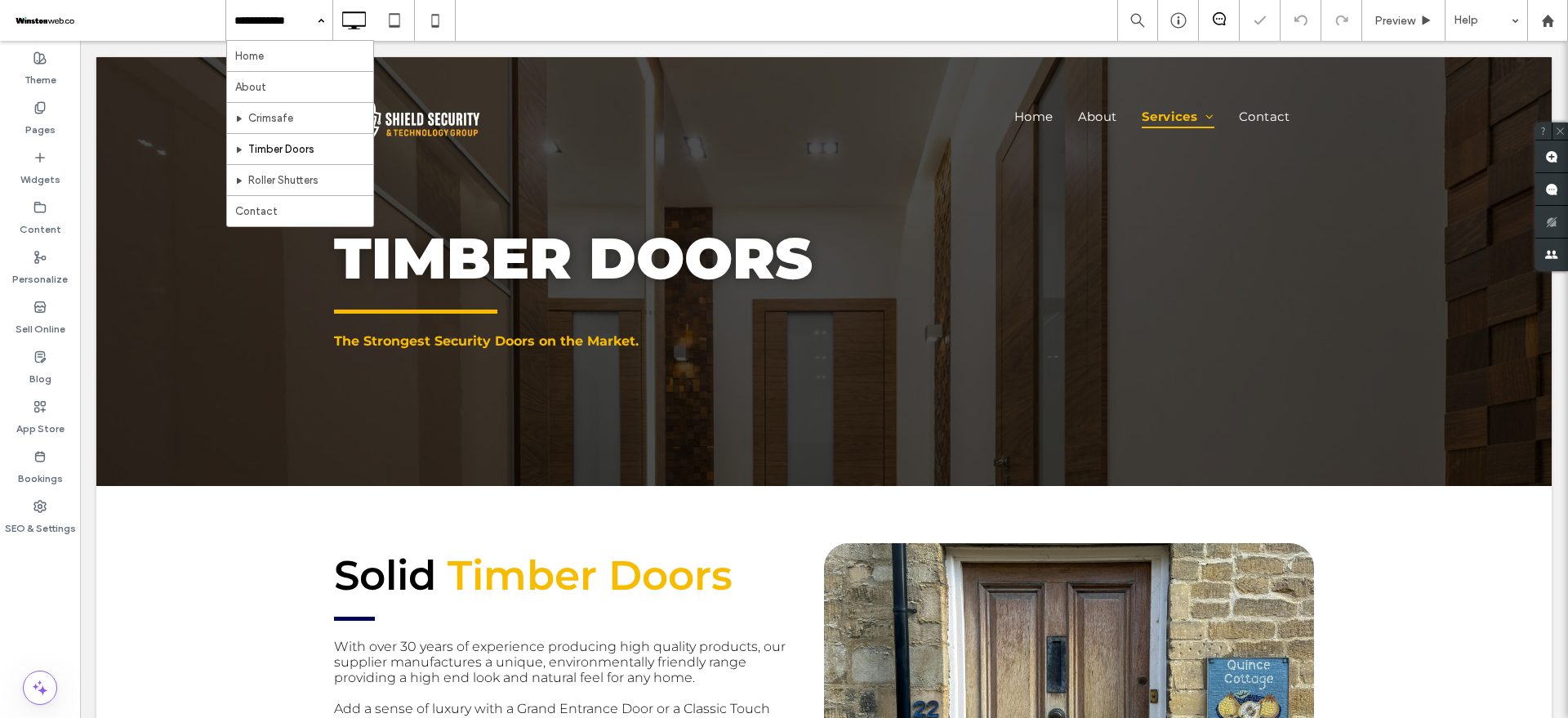
click at [283, 32] on input at bounding box center [275, 20] width 82 height 41
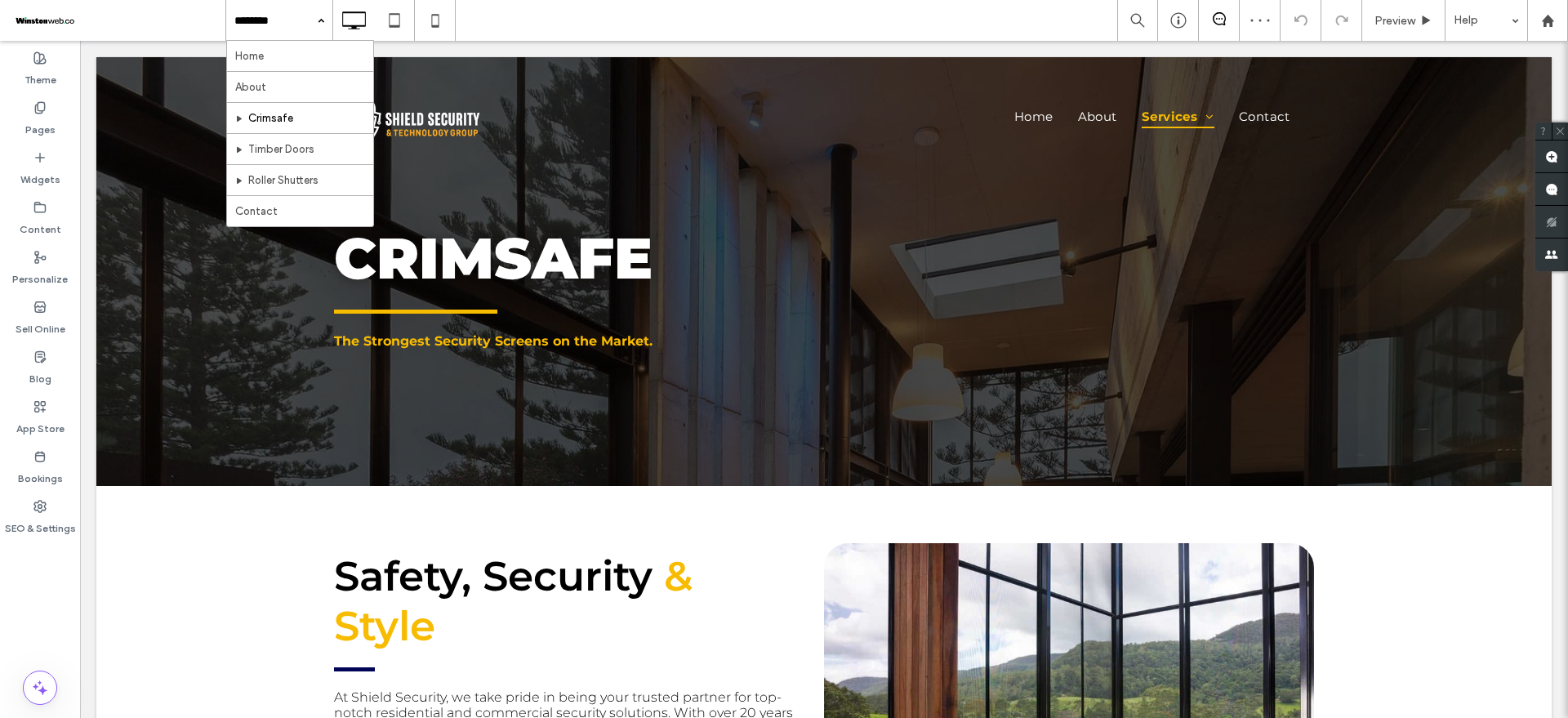
click at [297, 35] on input at bounding box center [275, 20] width 82 height 41
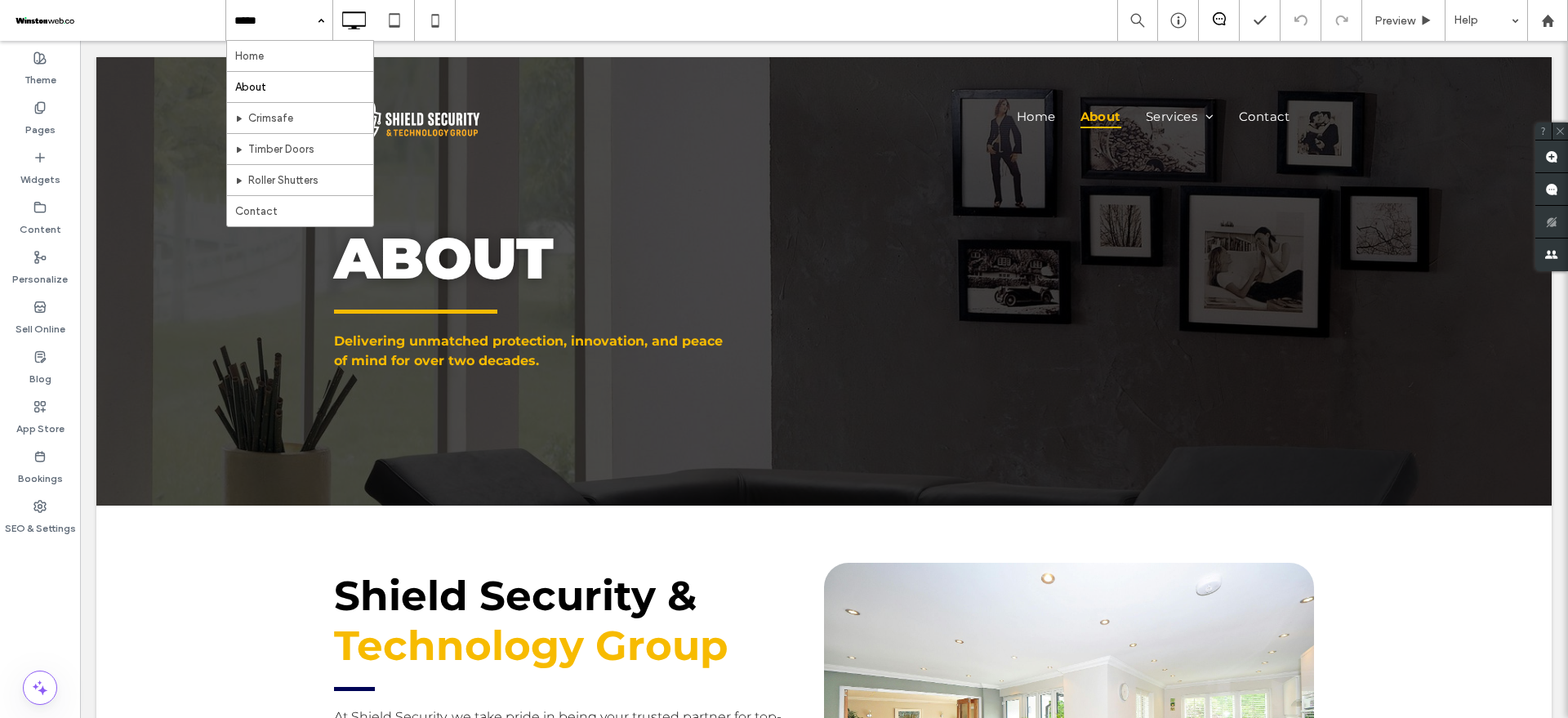
click at [295, 37] on input at bounding box center [275, 20] width 82 height 41
click at [295, 71] on hr at bounding box center [300, 71] width 146 height 1
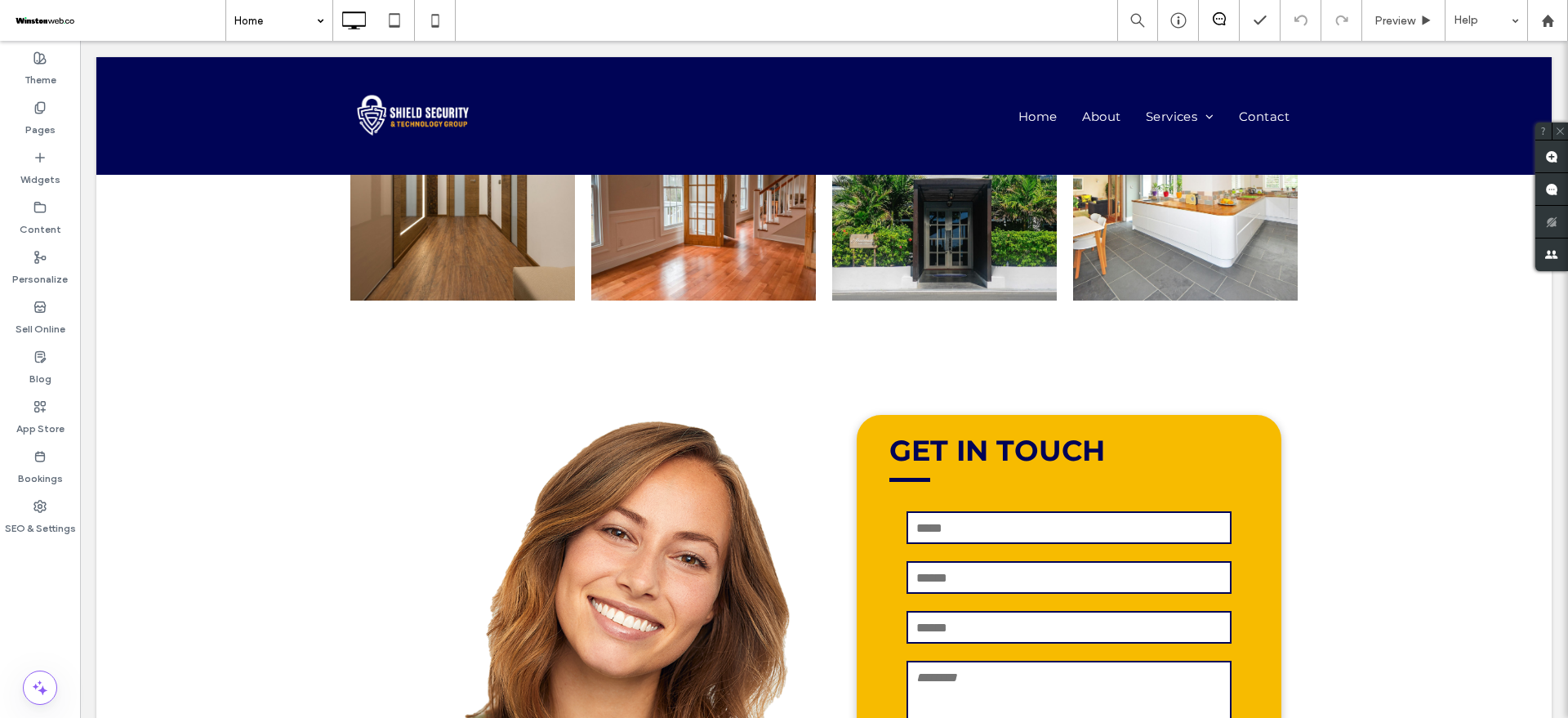
scroll to position [3575, 0]
